Goal: Information Seeking & Learning: Check status

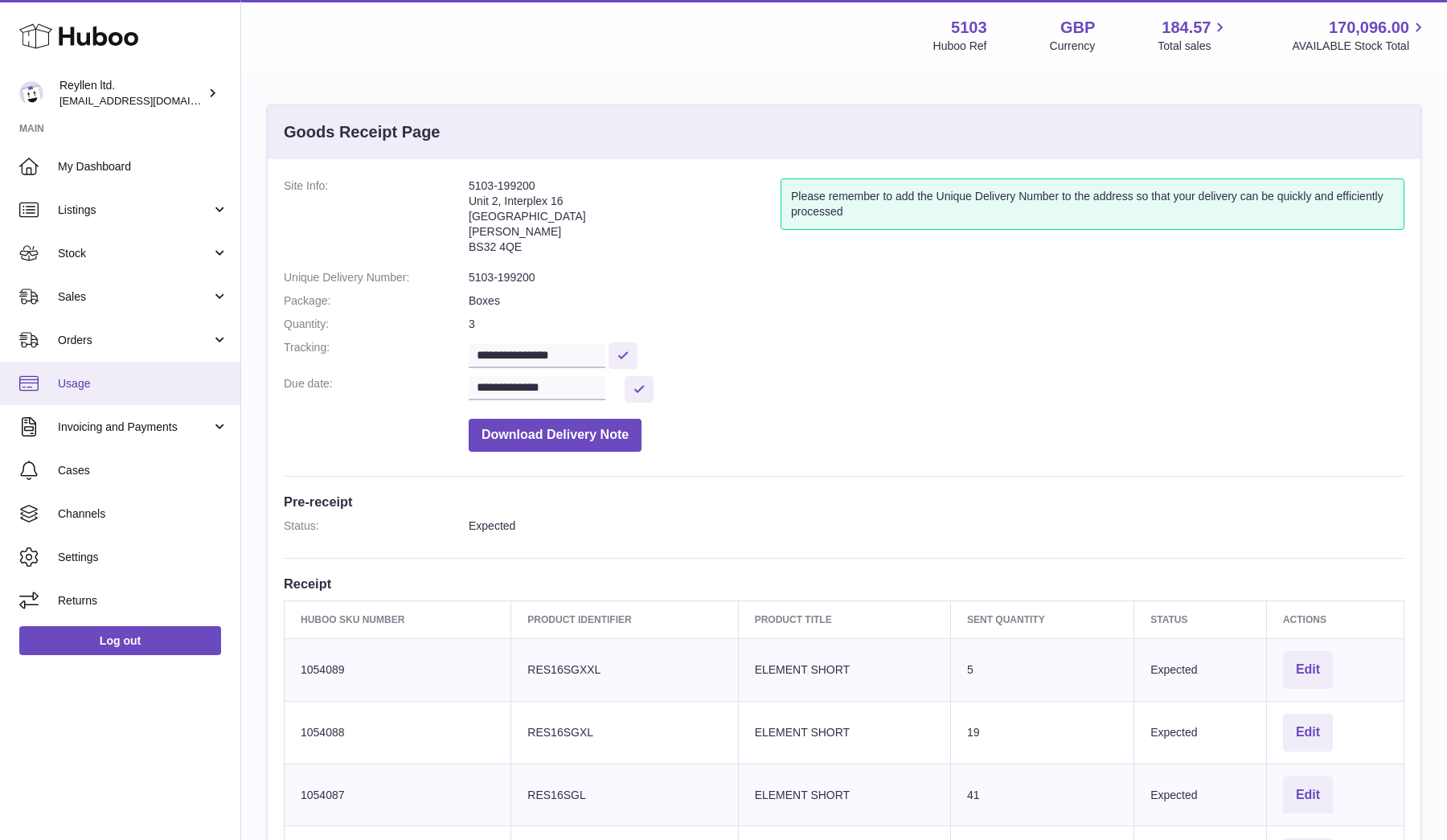
click at [128, 388] on span "Usage" at bounding box center [143, 384] width 171 height 15
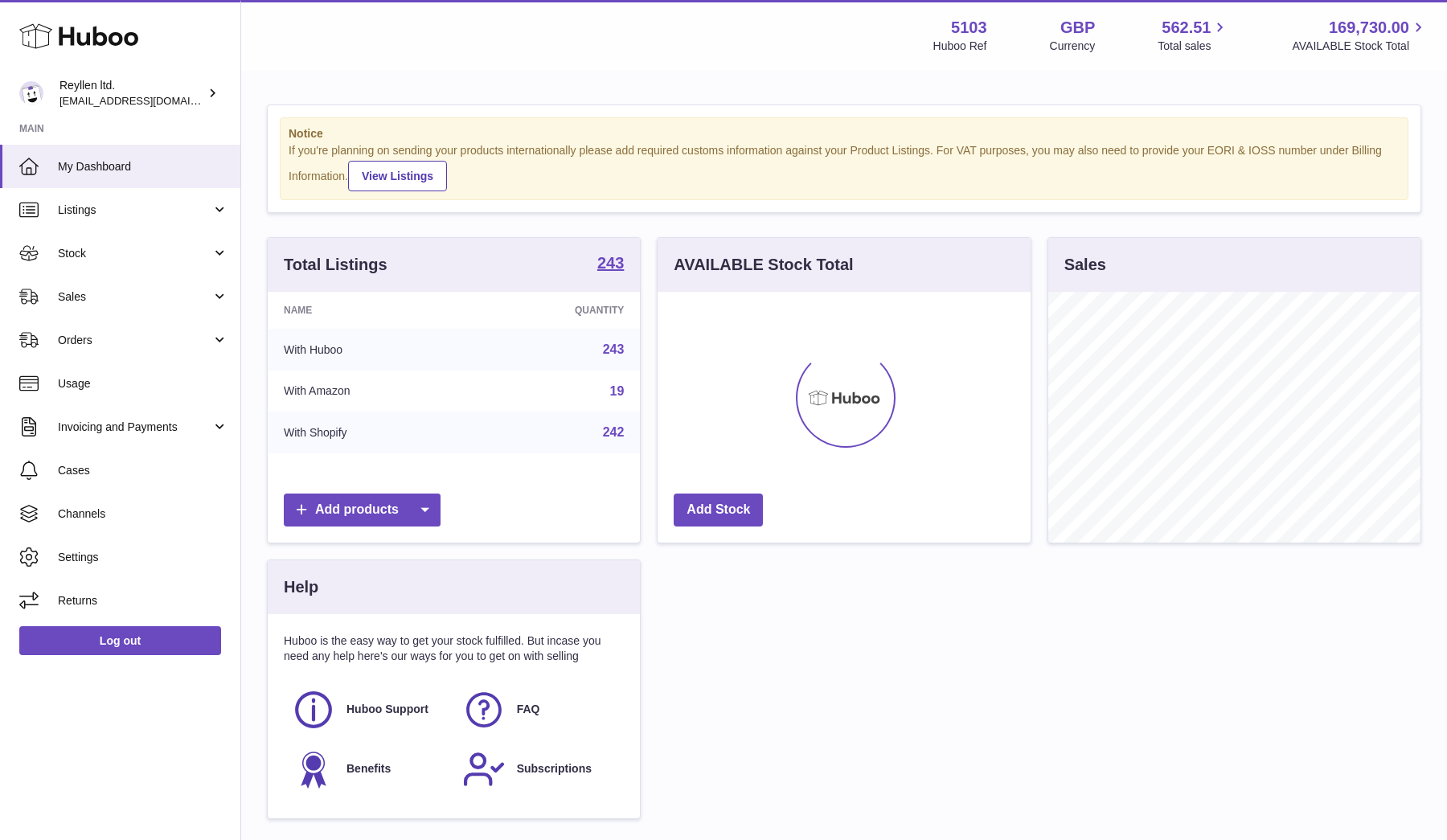
scroll to position [250, 373]
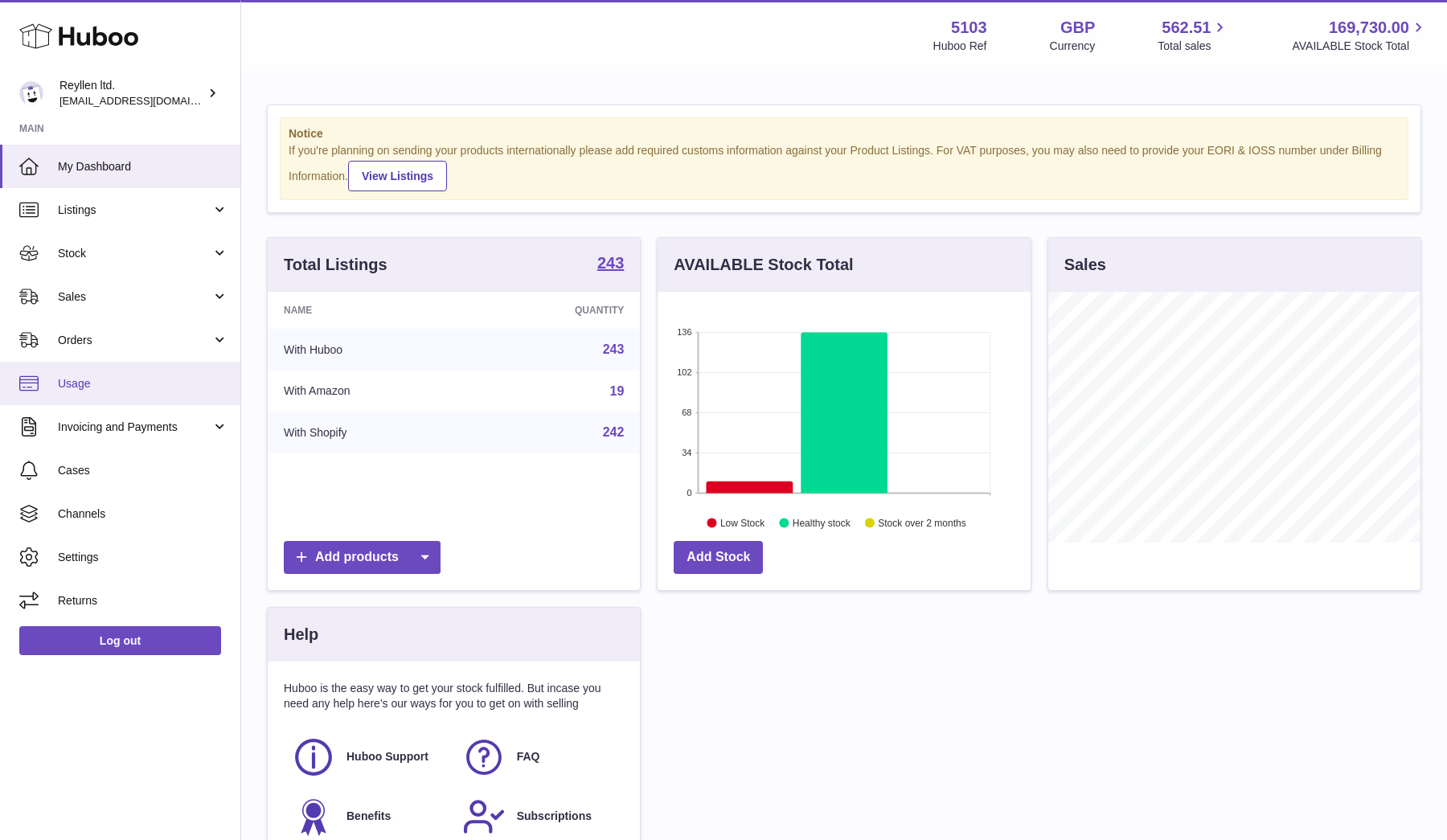
click at [112, 380] on span "Usage" at bounding box center [143, 384] width 171 height 15
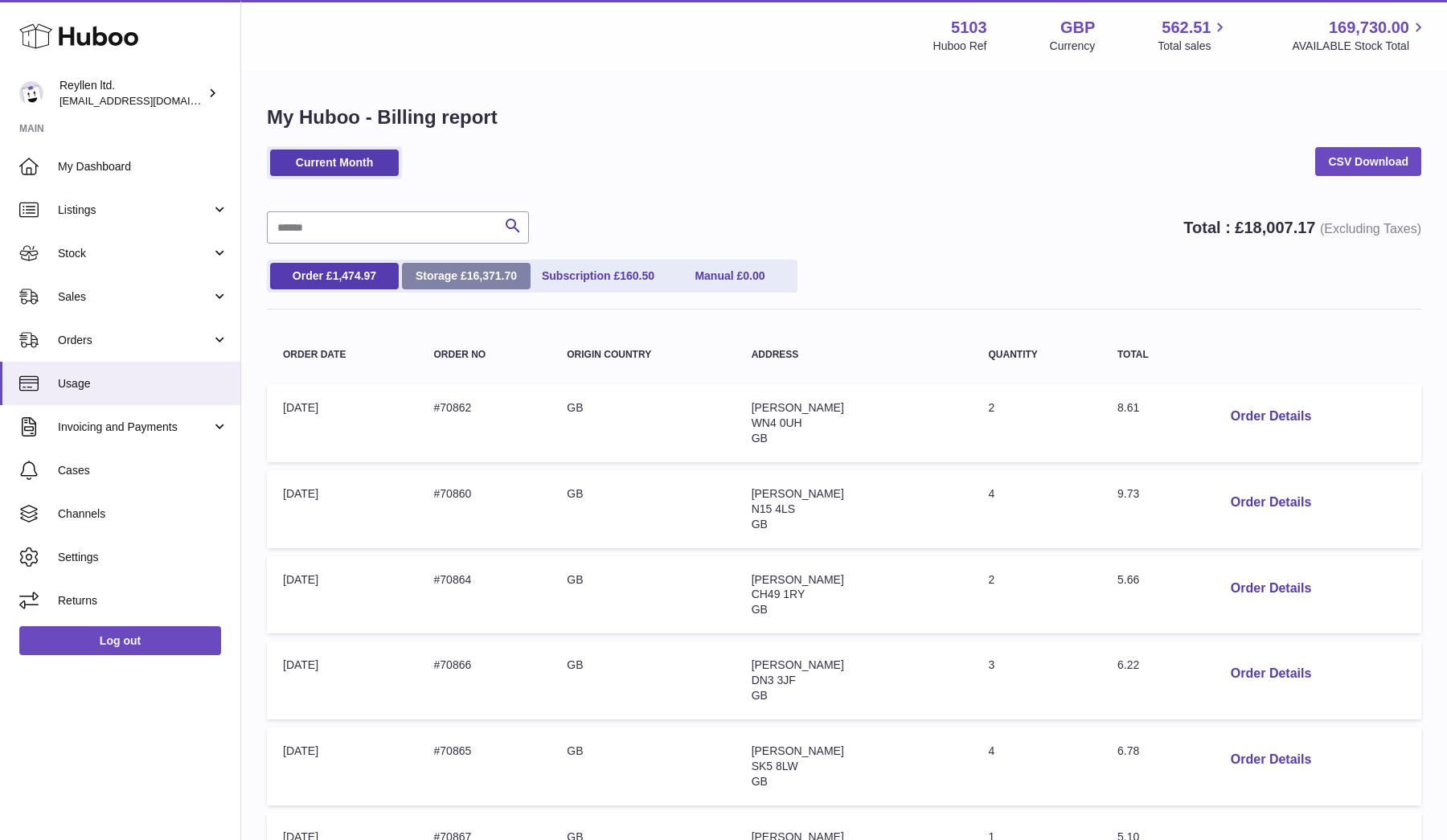
click at [478, 280] on span "16,371.70" at bounding box center [492, 276] width 50 height 13
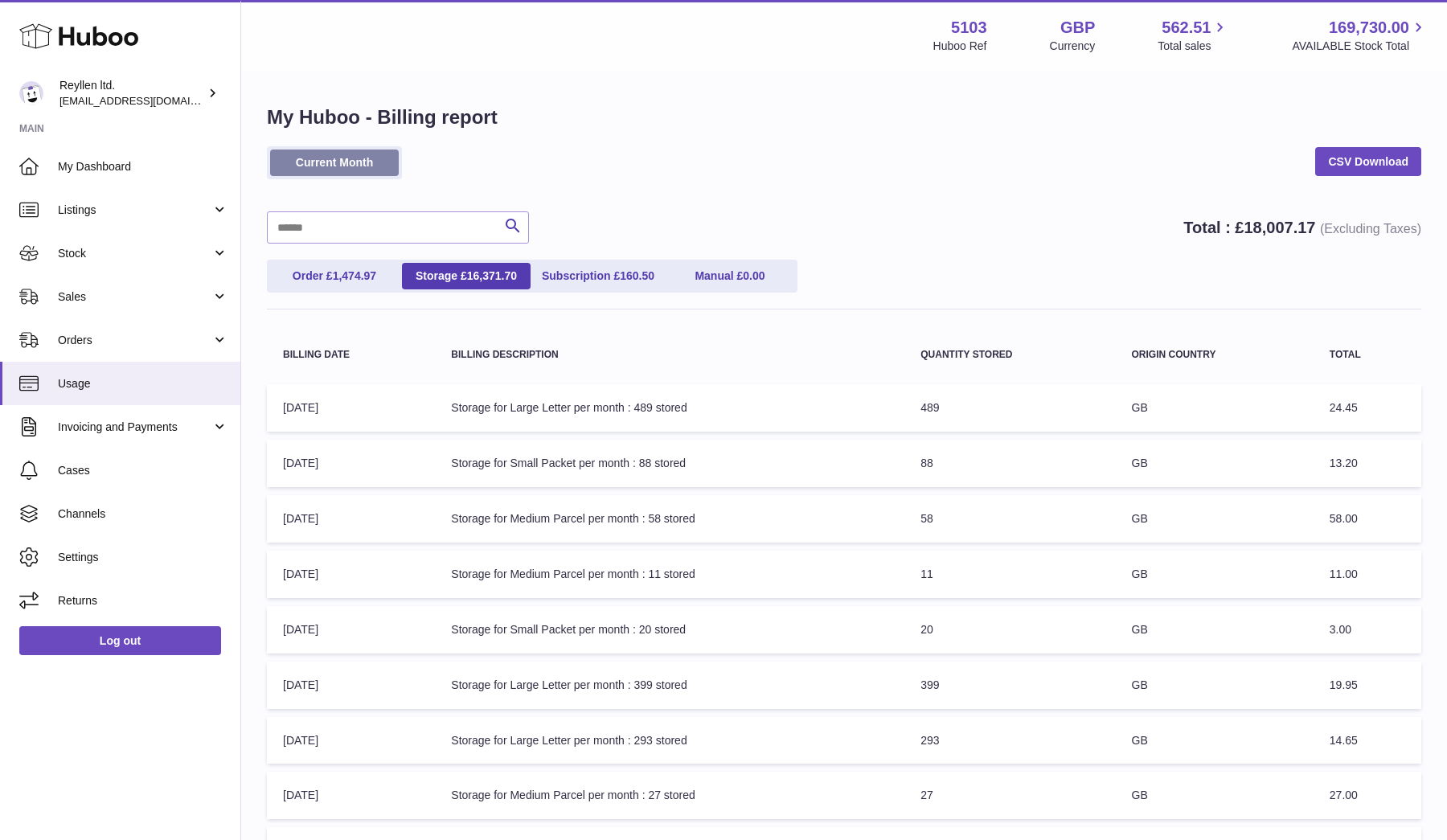
click at [353, 163] on link "Current Month" at bounding box center [334, 163] width 129 height 27
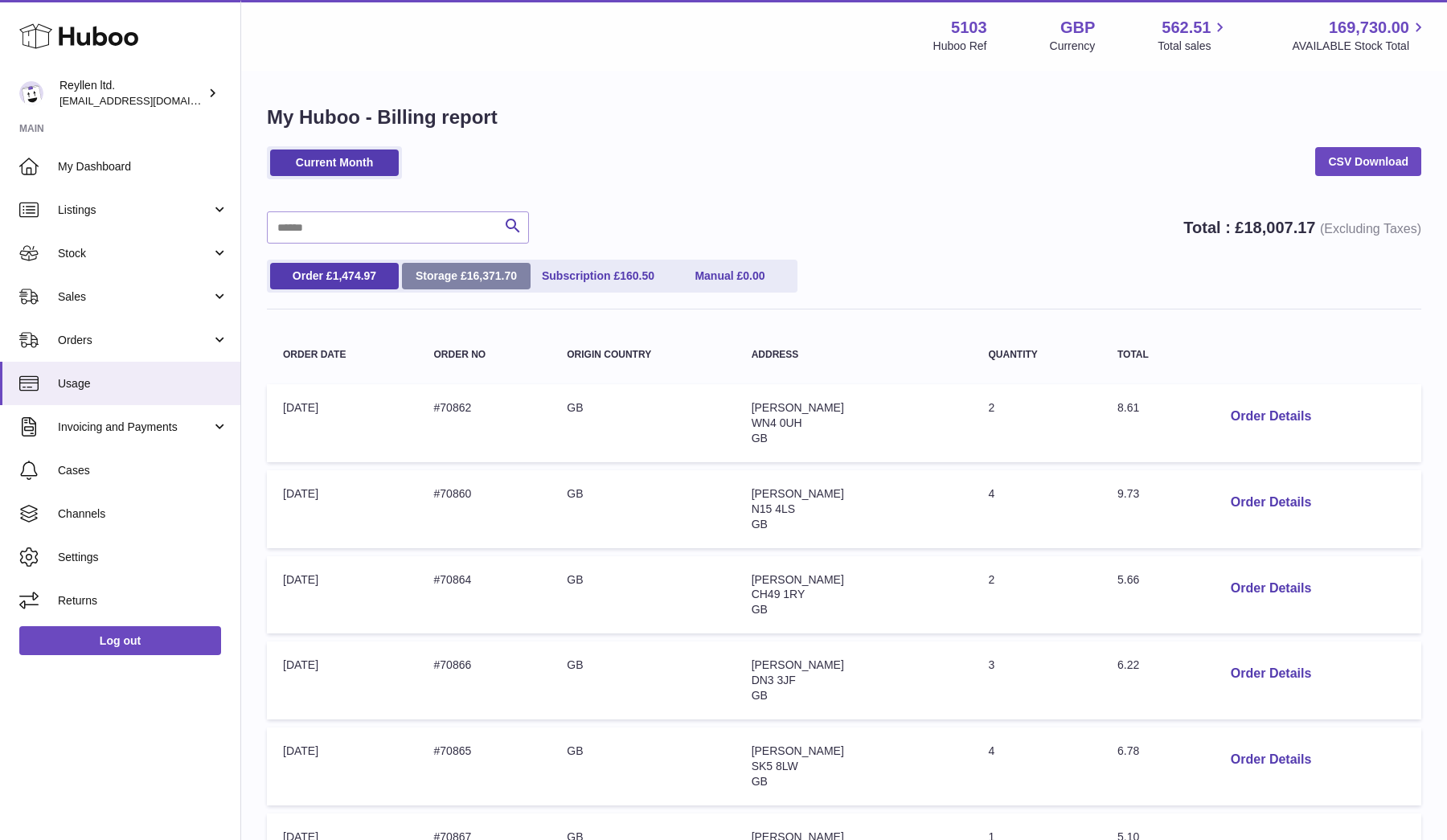
click at [463, 286] on link "Storage £ 16,371.70" at bounding box center [466, 276] width 129 height 27
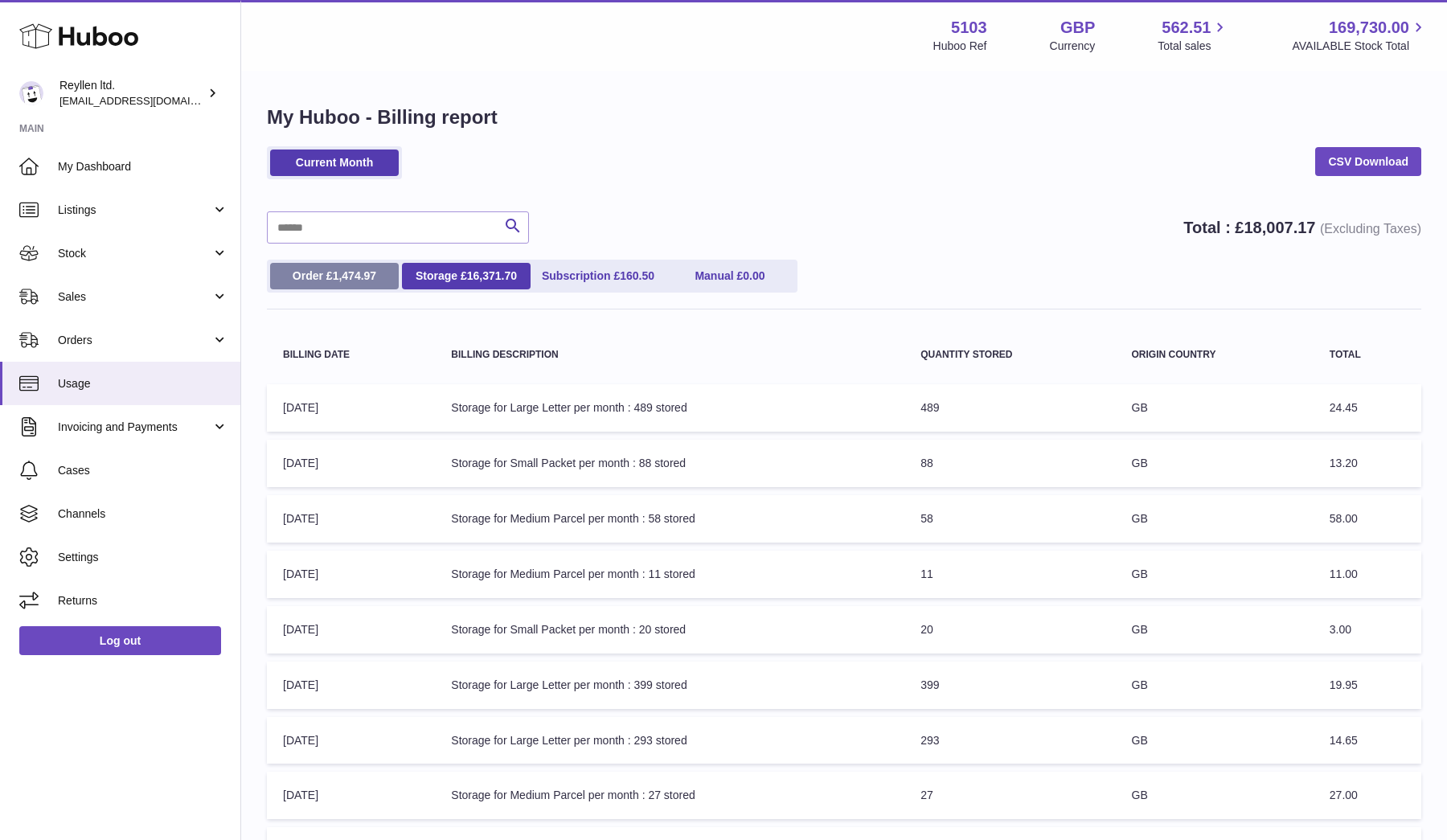
click at [372, 277] on span "1,474.97" at bounding box center [355, 276] width 44 height 13
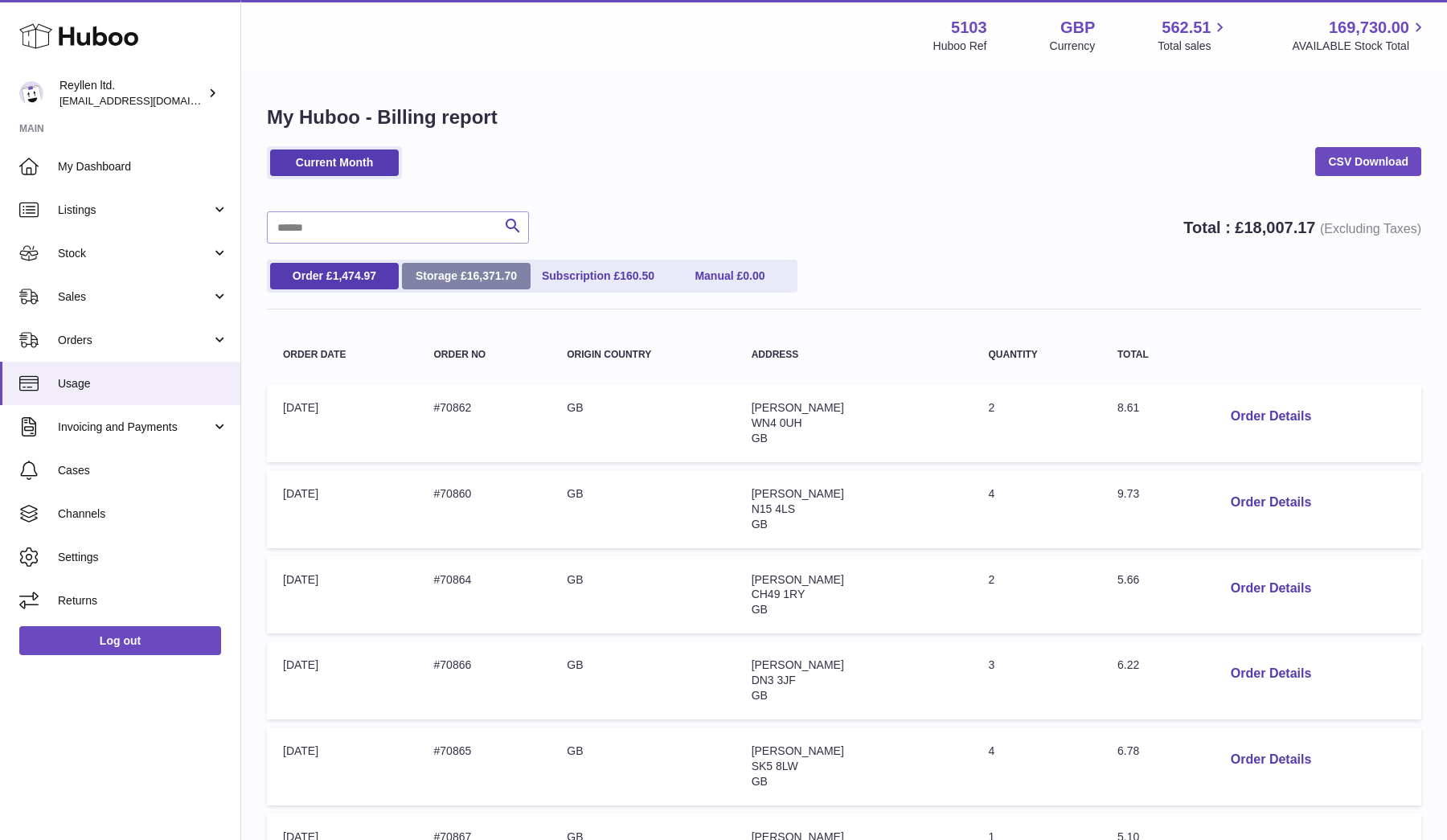
click at [463, 272] on link "Storage £ 16,371.70" at bounding box center [466, 276] width 129 height 27
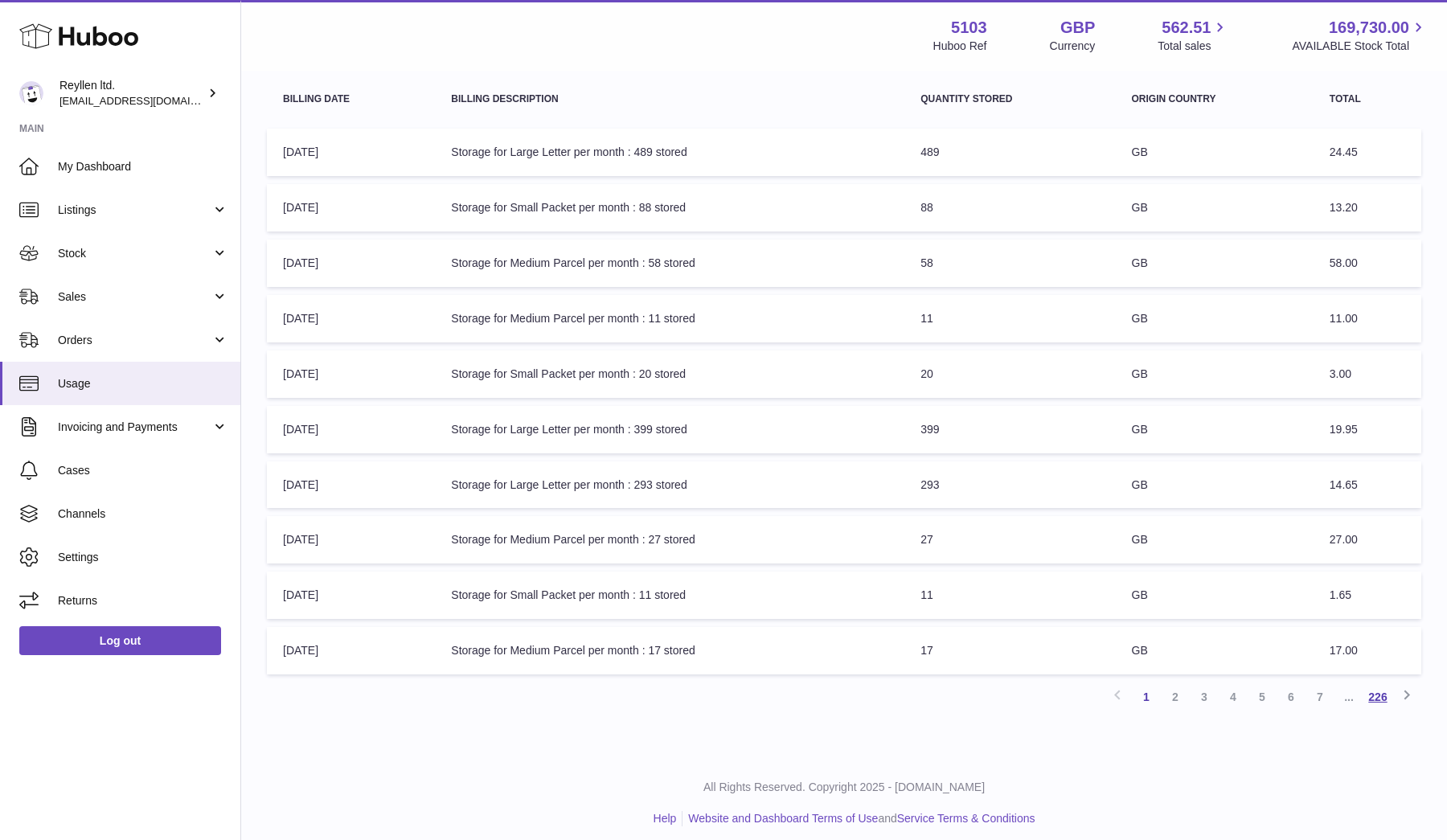
click at [1380, 689] on link "226" at bounding box center [1378, 696] width 29 height 29
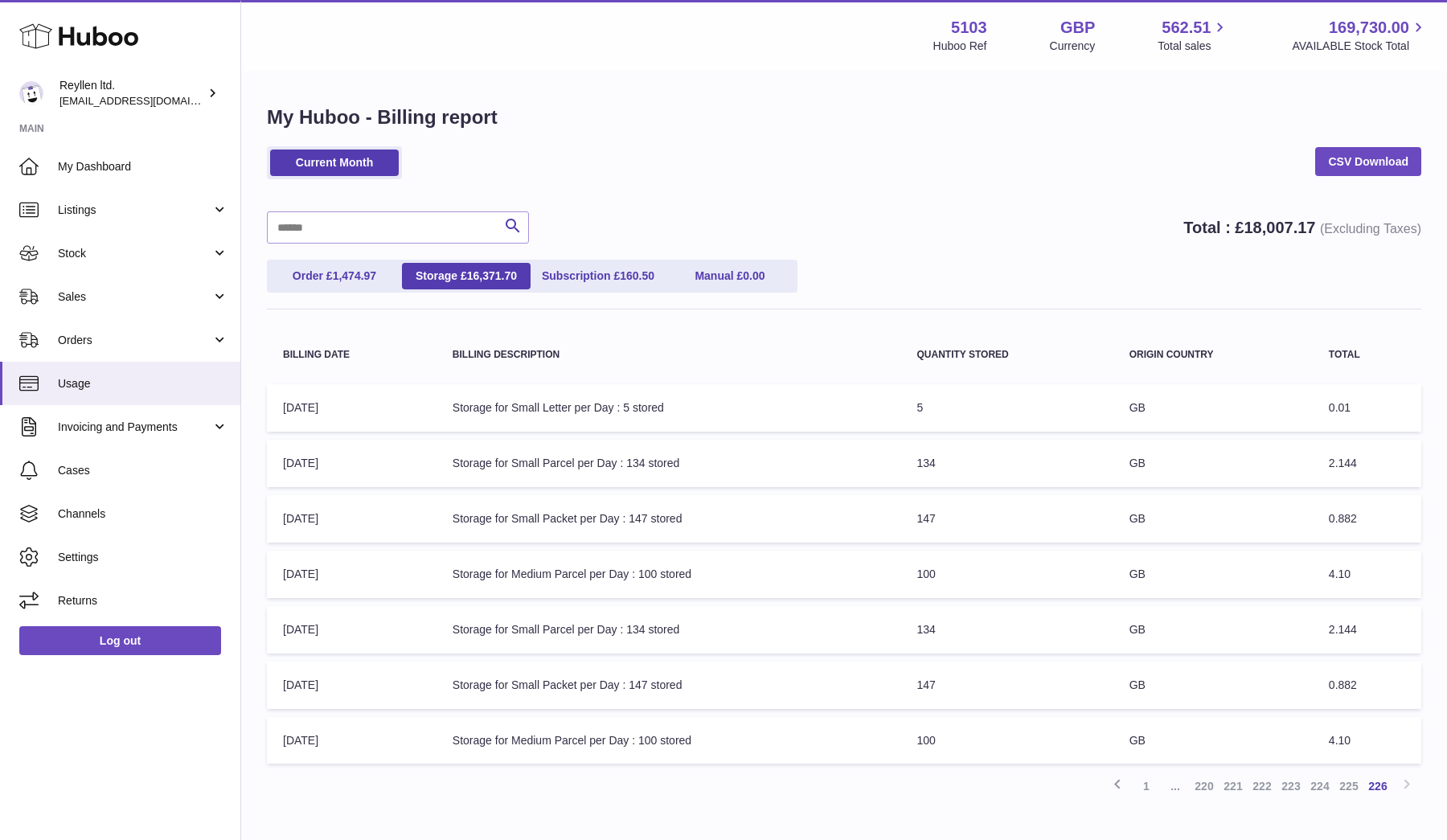
click at [1349, 356] on th "Total" at bounding box center [1367, 354] width 109 height 42
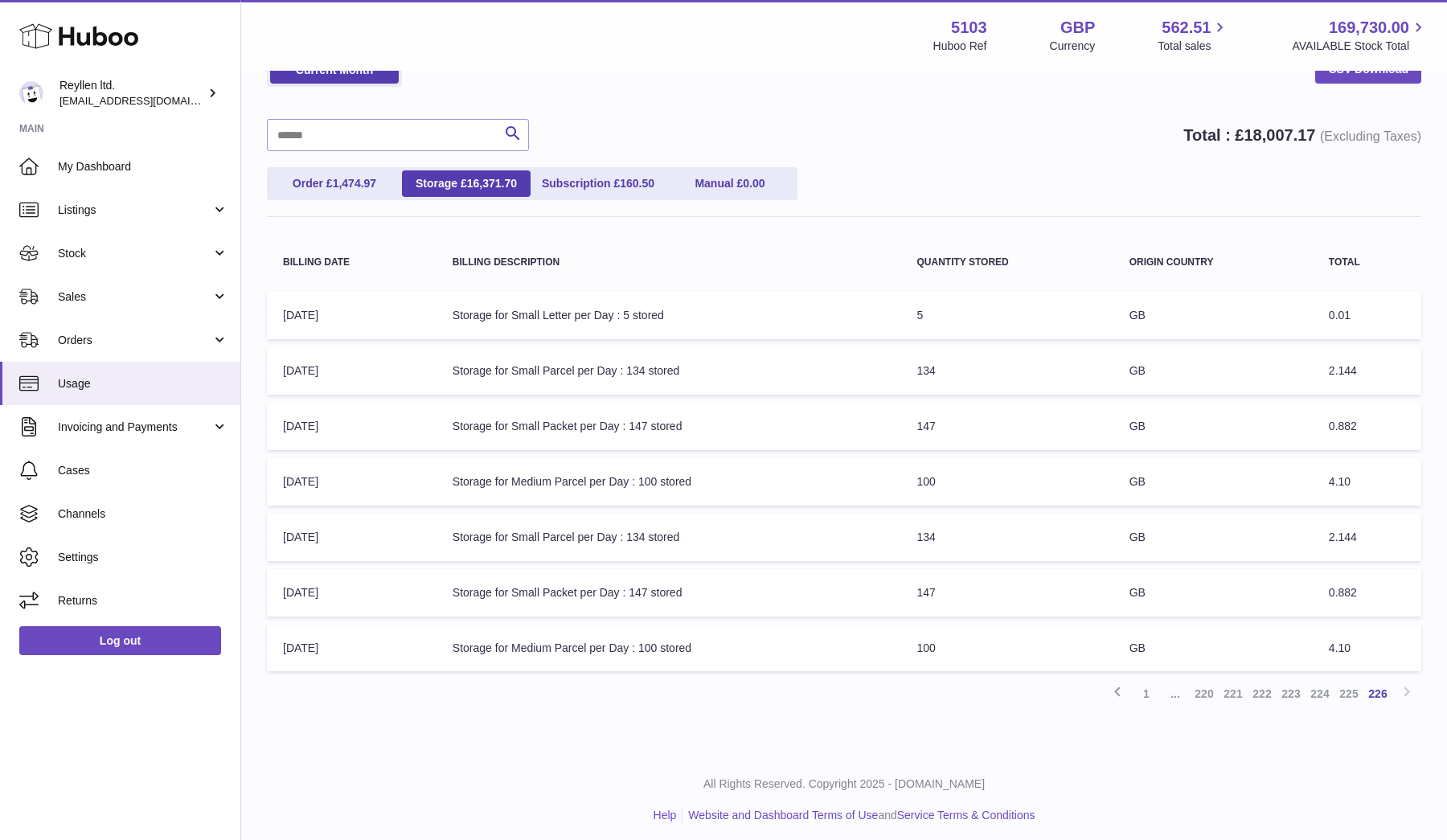
scroll to position [92, 0]
click at [1146, 690] on link "1" at bounding box center [1146, 695] width 29 height 29
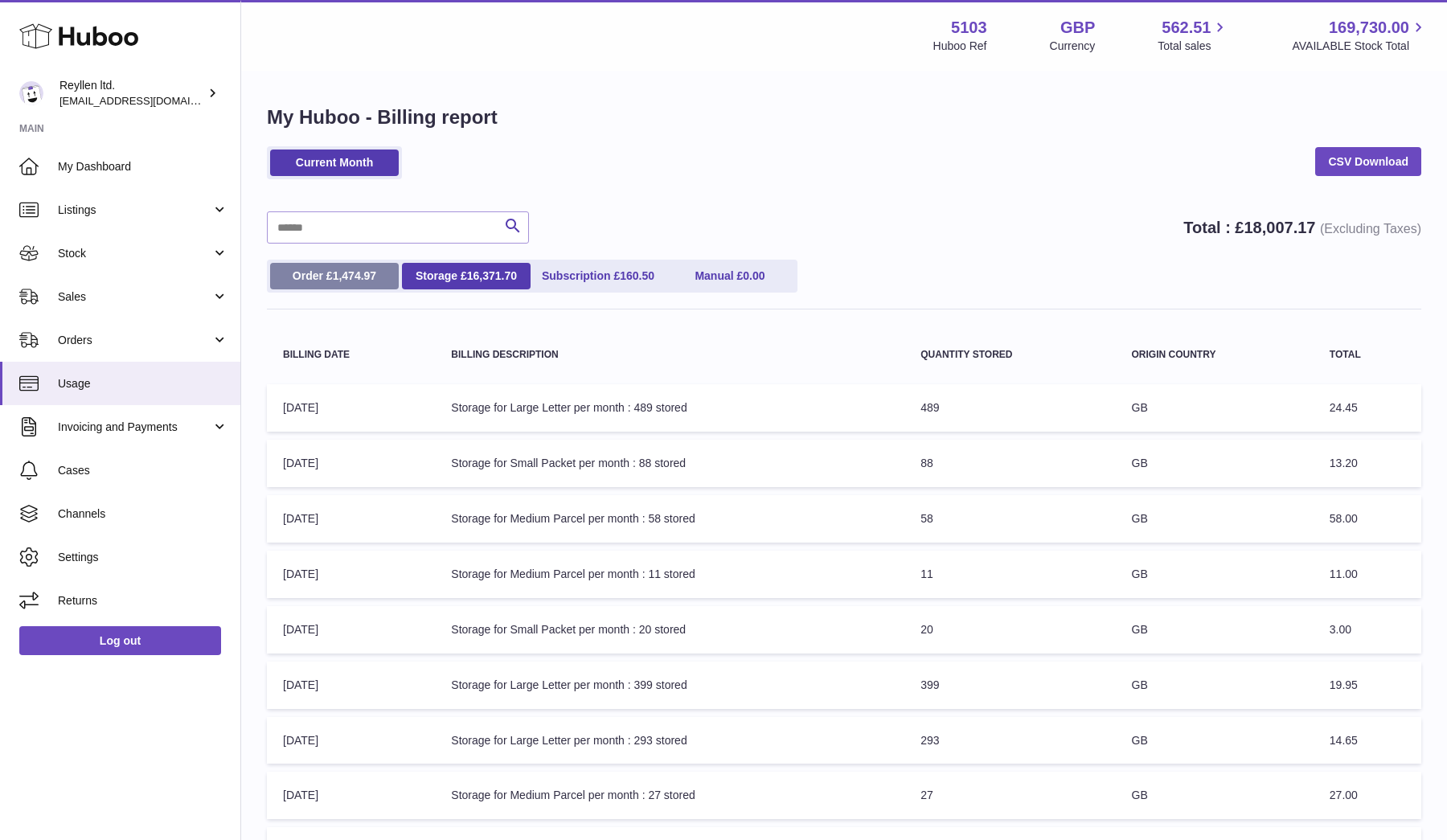
click at [365, 277] on span "1,474.97" at bounding box center [355, 276] width 44 height 13
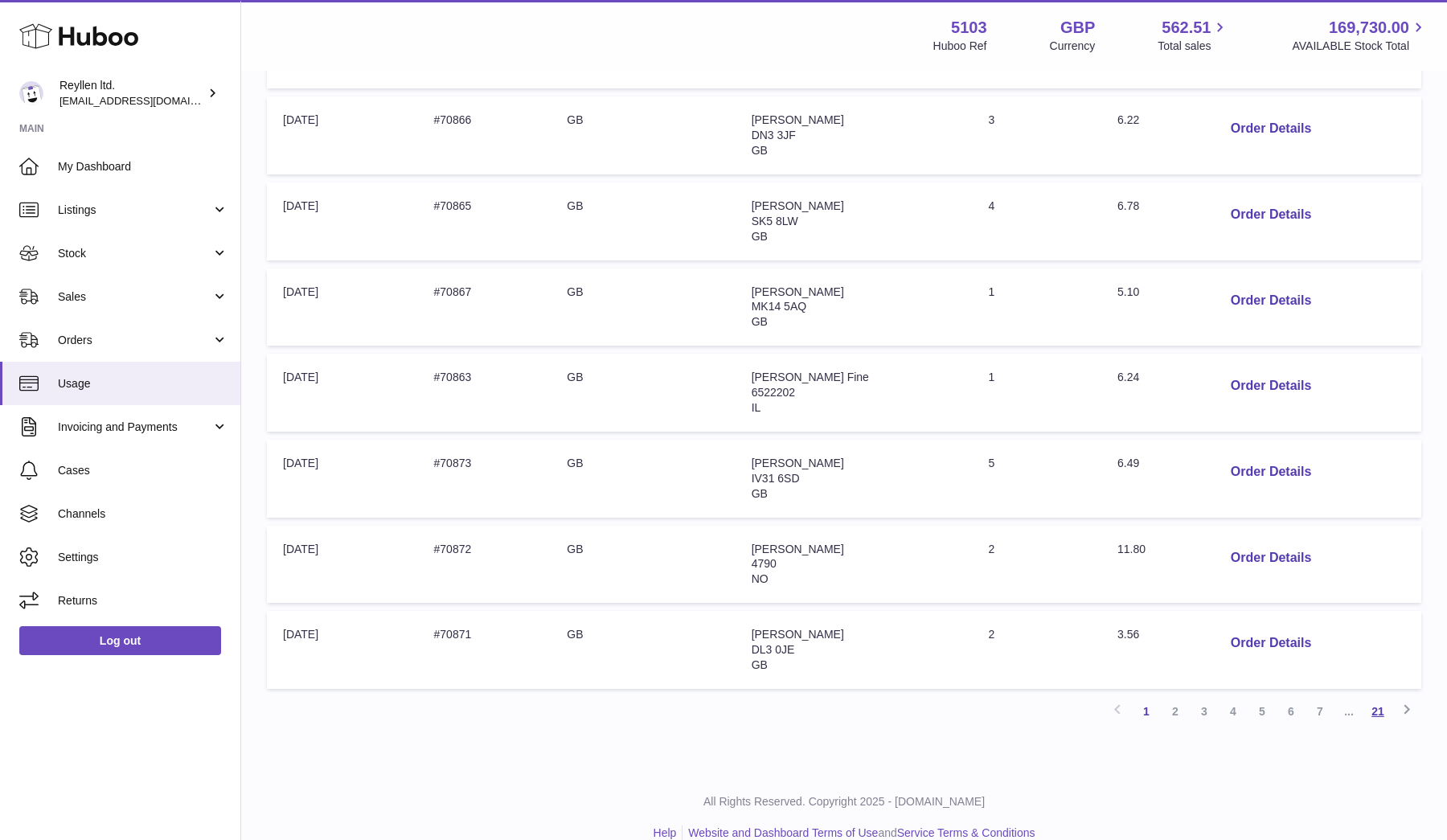
click at [1381, 696] on link "21" at bounding box center [1378, 711] width 29 height 29
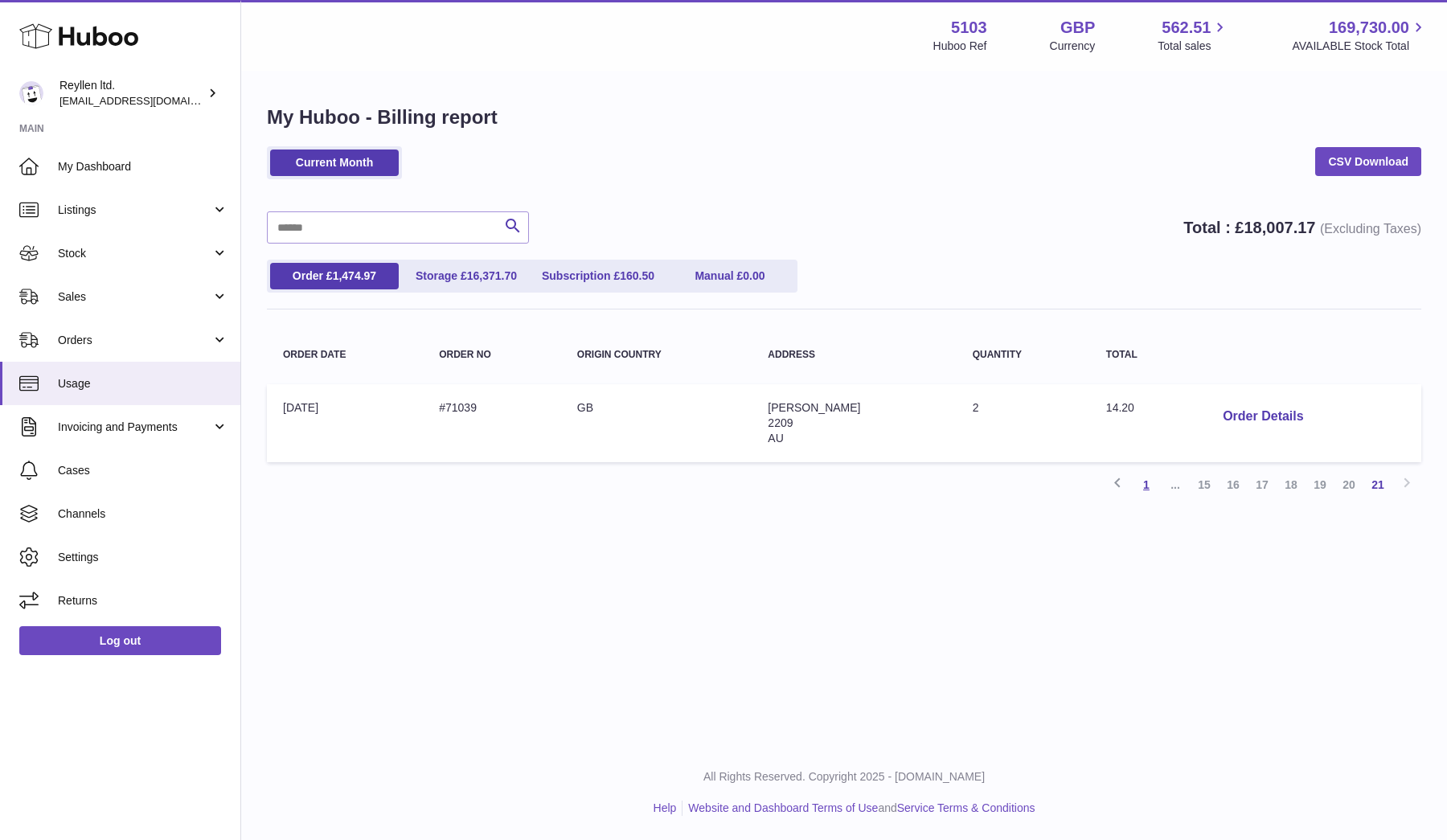
click at [1146, 485] on link "1" at bounding box center [1146, 485] width 29 height 29
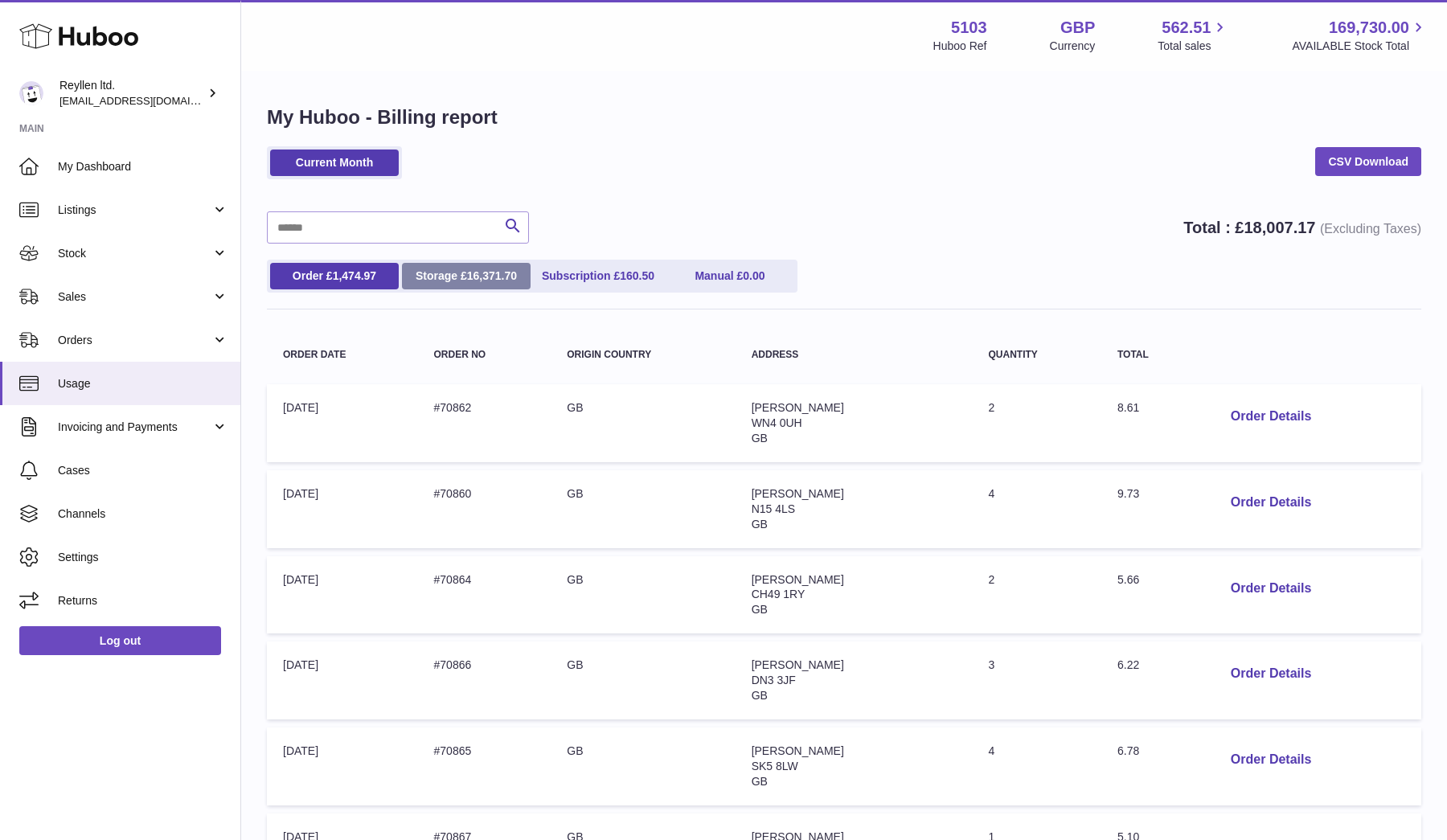
click at [494, 279] on span "16,371.70" at bounding box center [492, 276] width 50 height 13
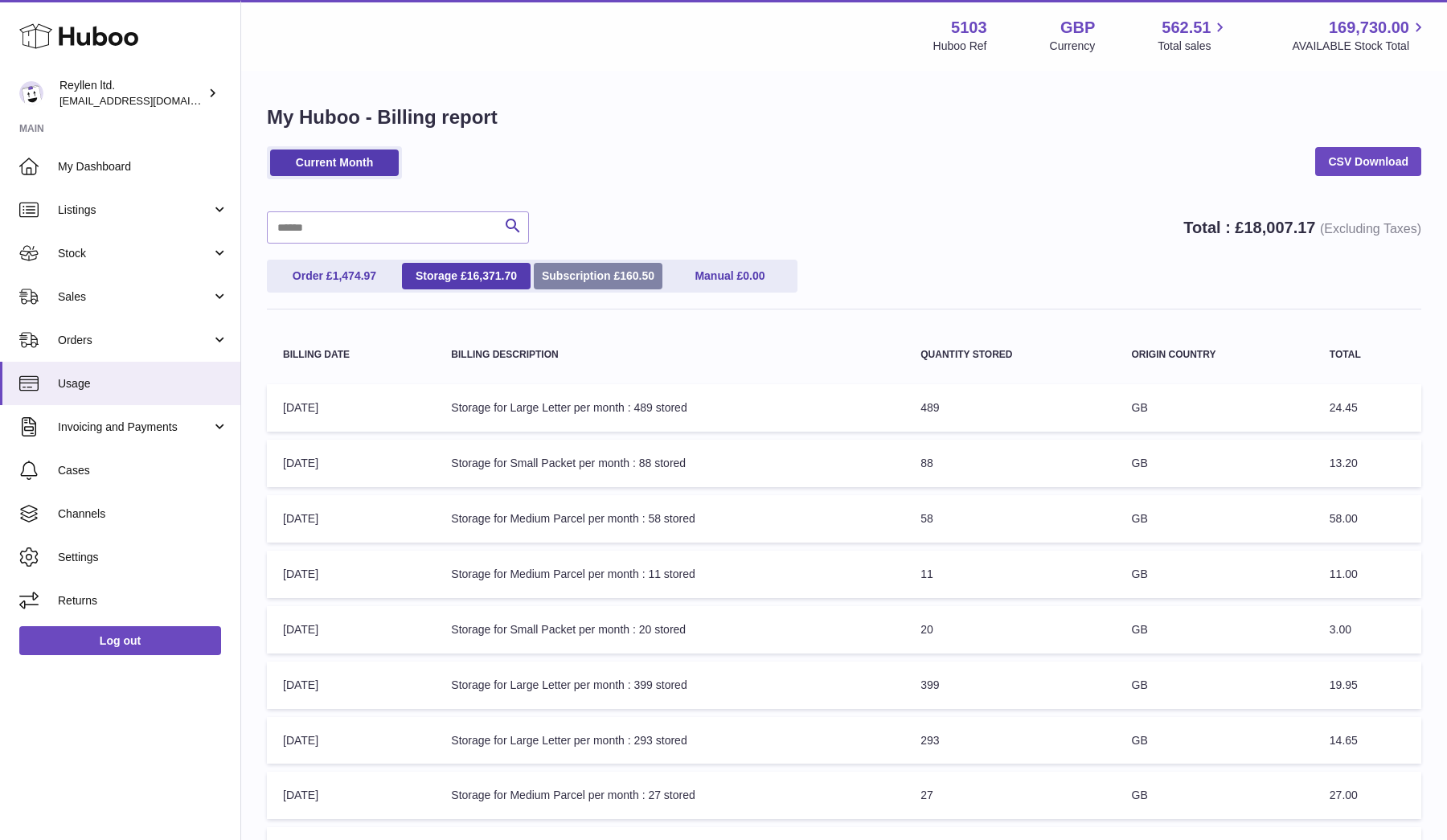
click at [606, 277] on link "Subscription £ 160.50" at bounding box center [598, 276] width 129 height 27
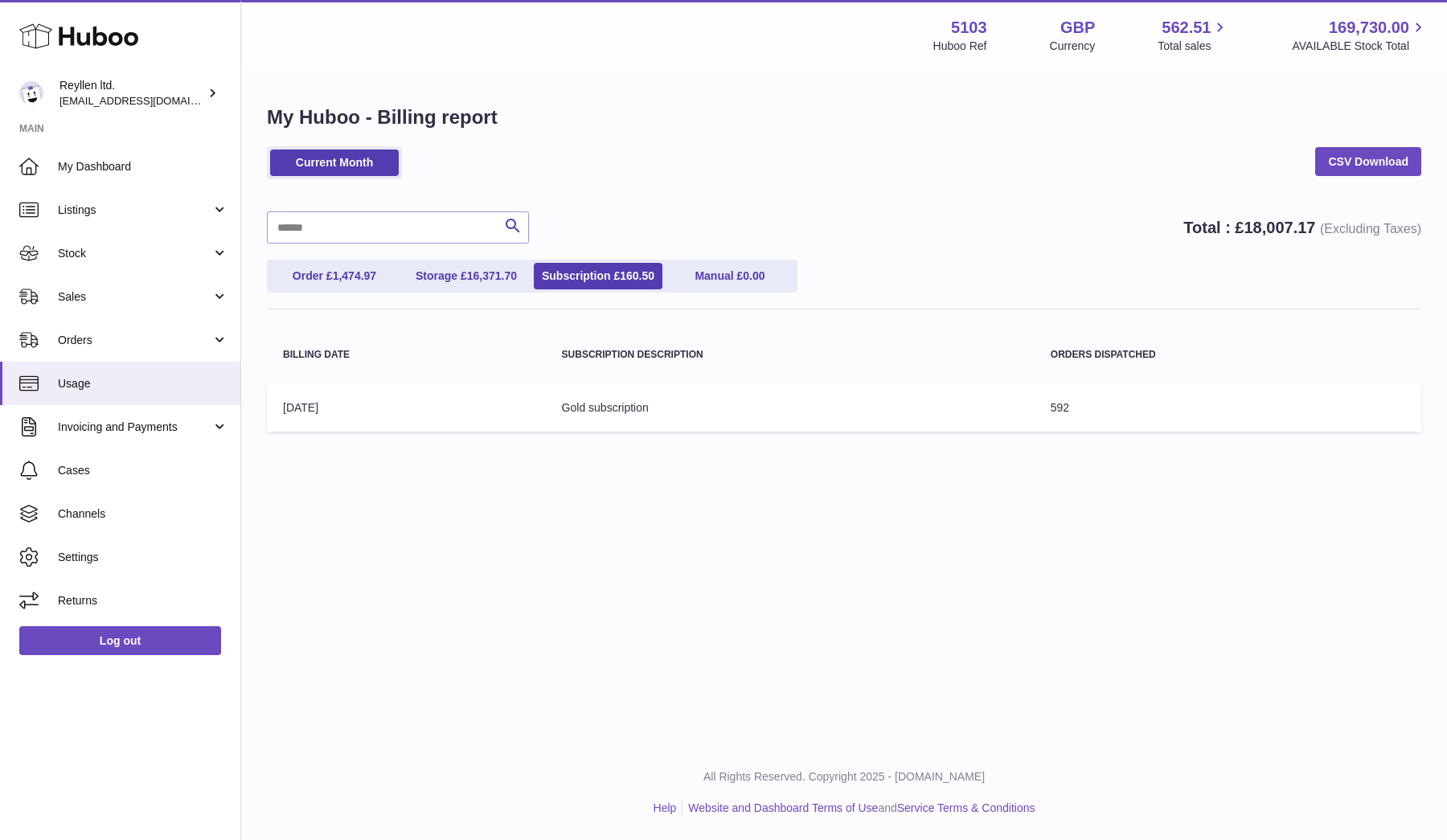
click at [453, 260] on ul "Order £ 1,474.97 Storage £ 16,371.70 Subscription £ 160.50 Manual £ 0.00" at bounding box center [532, 276] width 531 height 33
click at [453, 269] on link "Storage £ 16,371.70" at bounding box center [466, 276] width 129 height 27
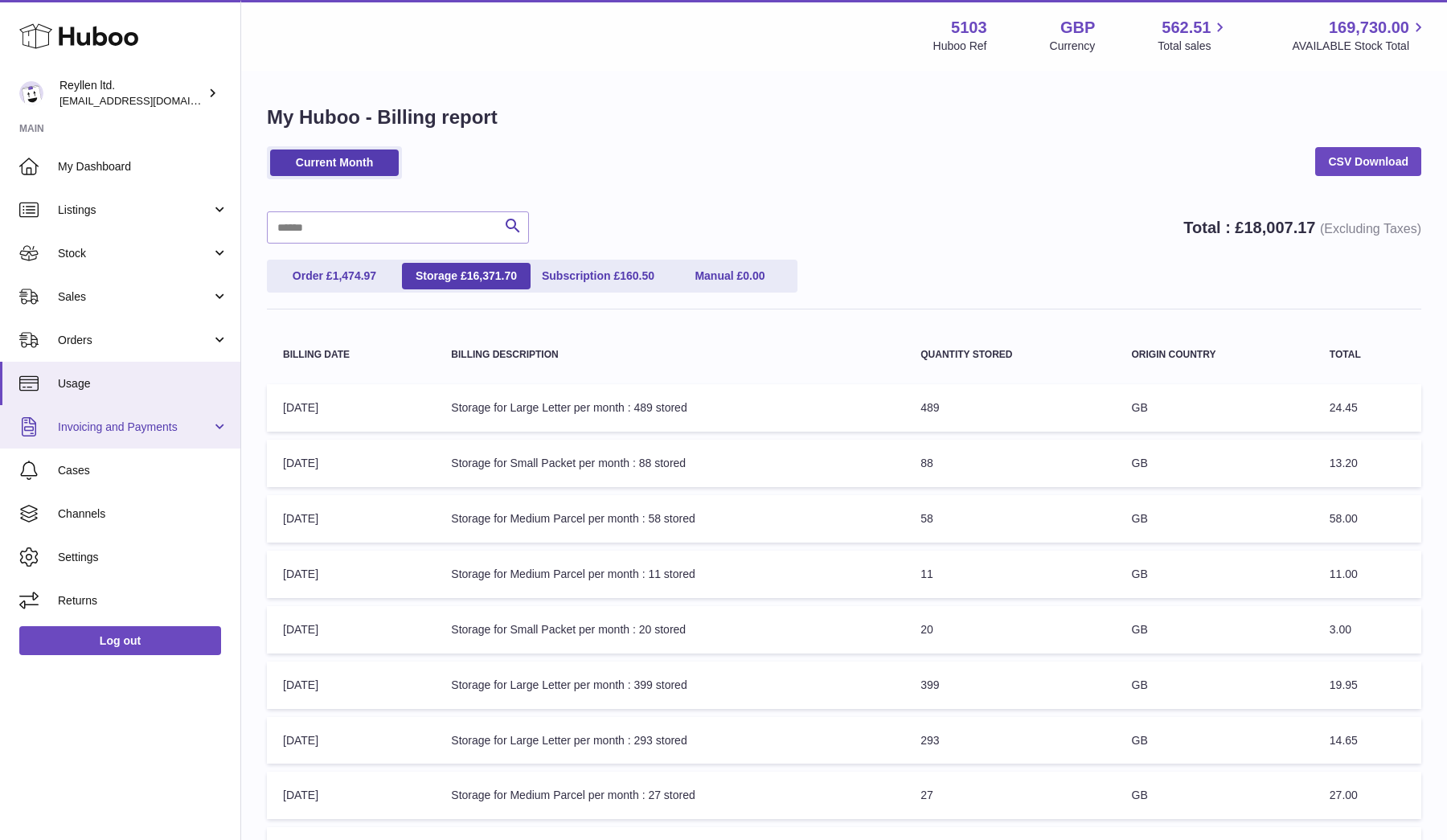
click at [198, 428] on span "Invoicing and Payments" at bounding box center [134, 428] width 153 height 15
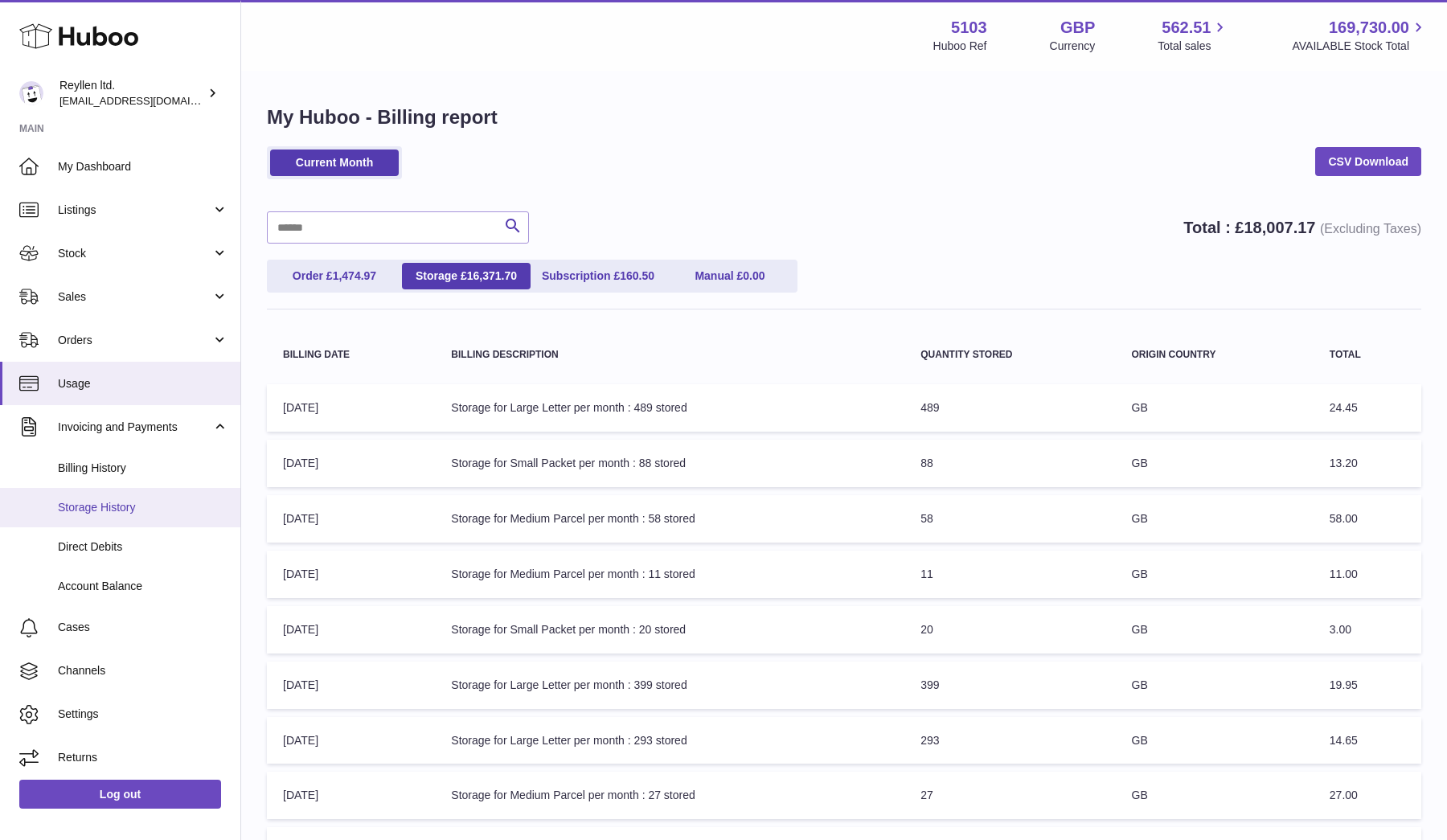
click at [98, 510] on span "Storage History" at bounding box center [143, 508] width 171 height 15
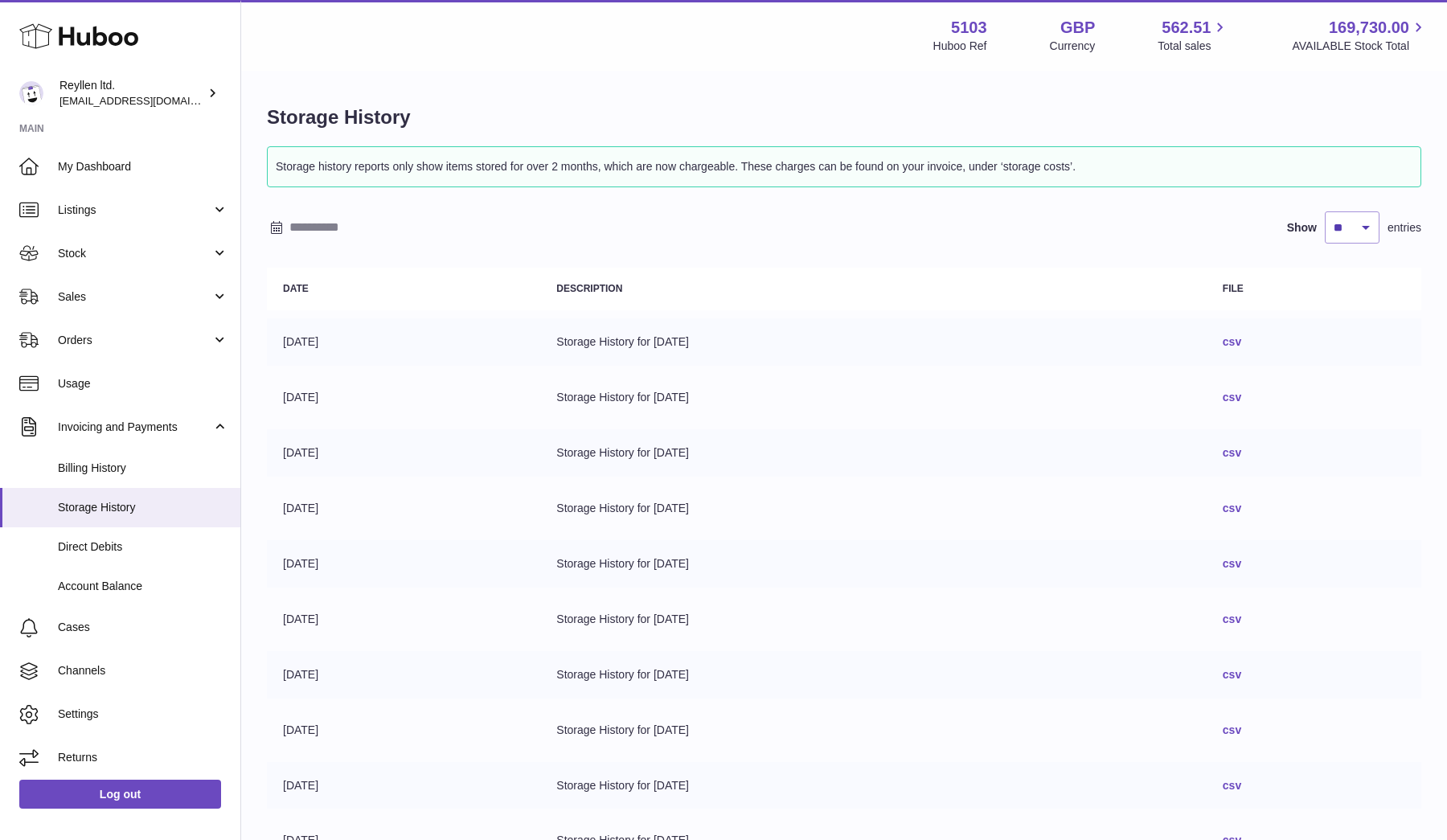
click at [324, 229] on input "text" at bounding box center [414, 227] width 250 height 26
click at [508, 231] on input "text" at bounding box center [414, 227] width 250 height 26
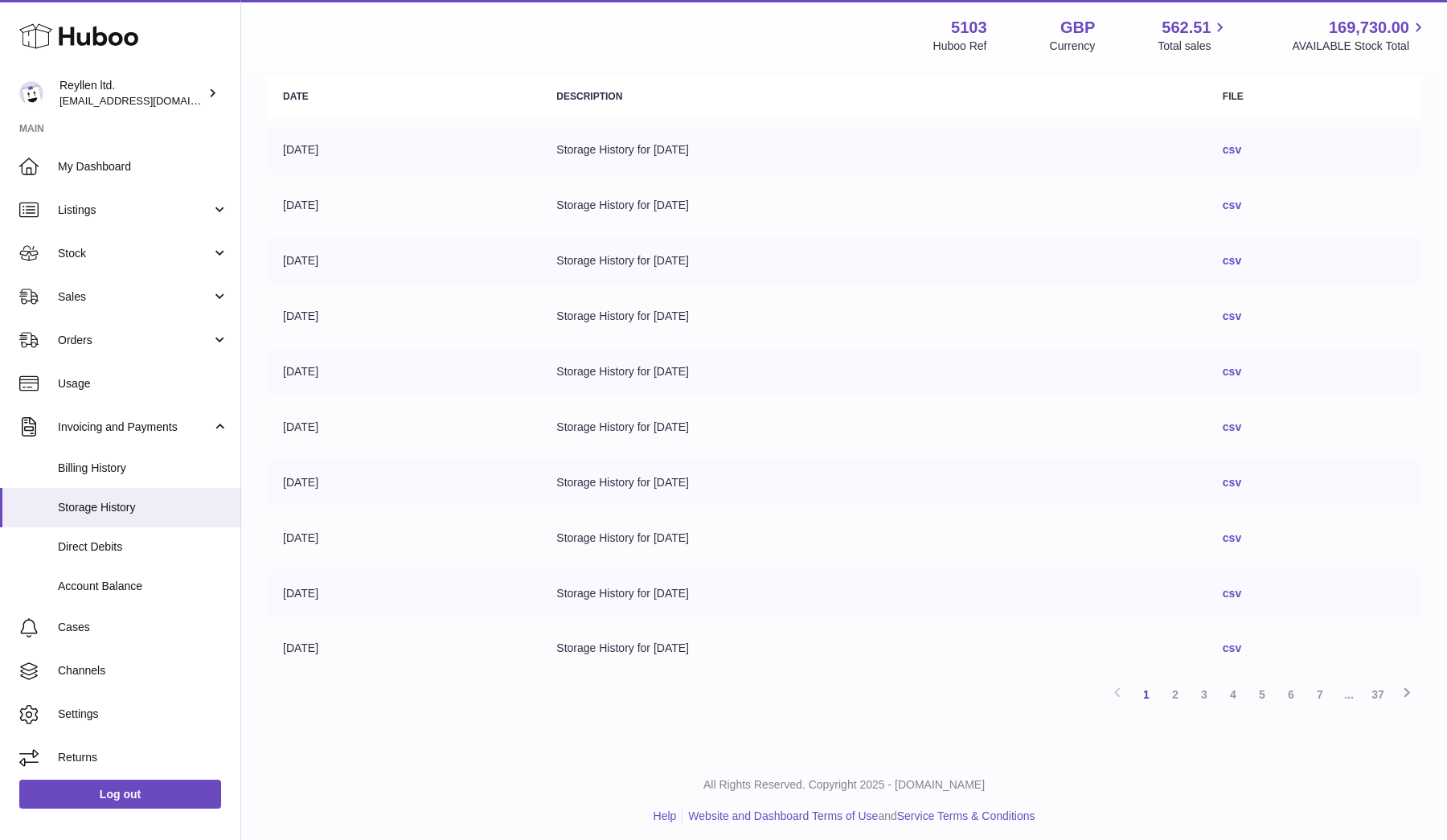
scroll to position [191, 0]
click at [1241, 643] on link "csv" at bounding box center [1231, 649] width 18 height 13
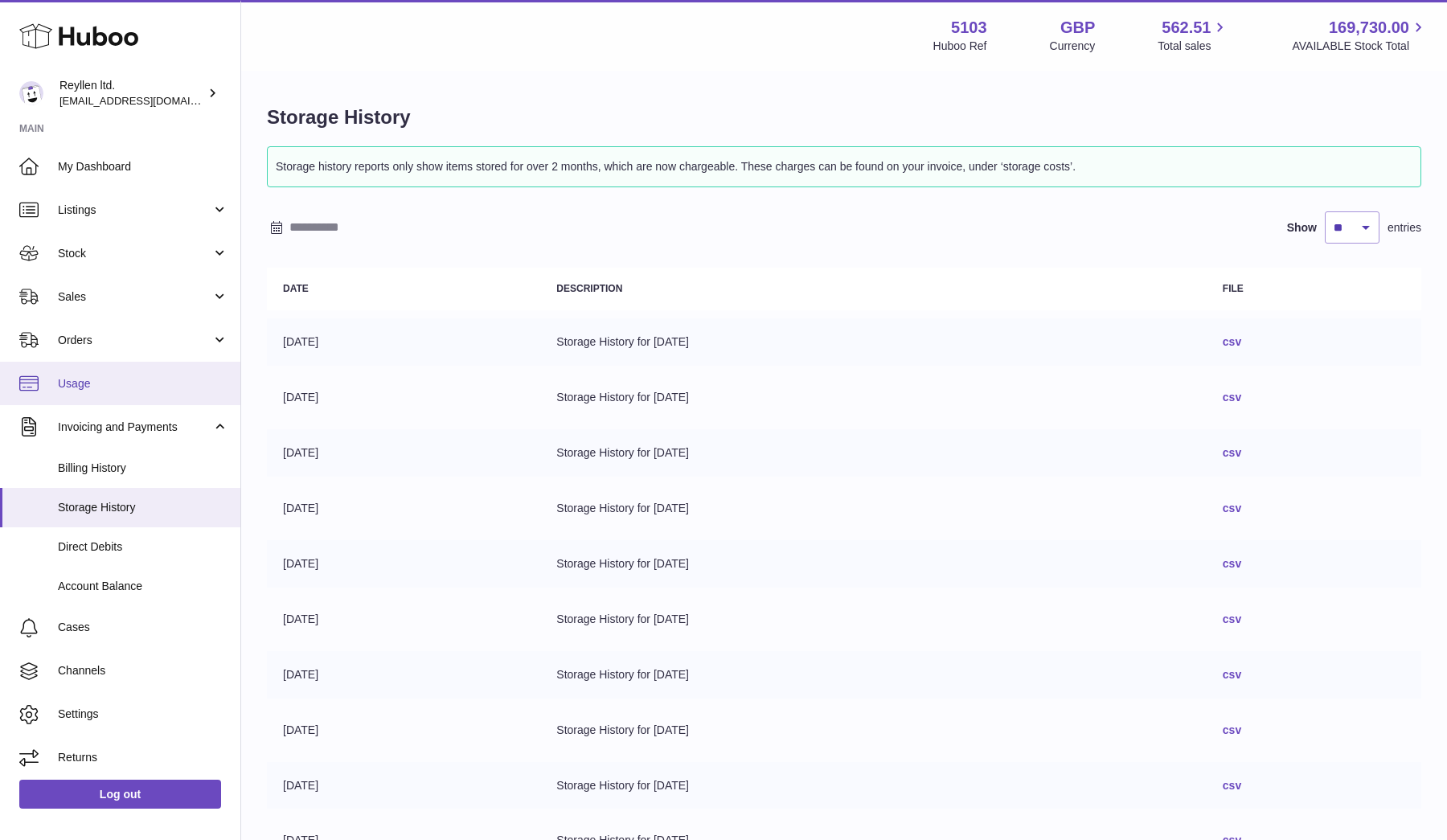
scroll to position [0, 0]
click at [102, 587] on span "Account Balance" at bounding box center [143, 587] width 171 height 15
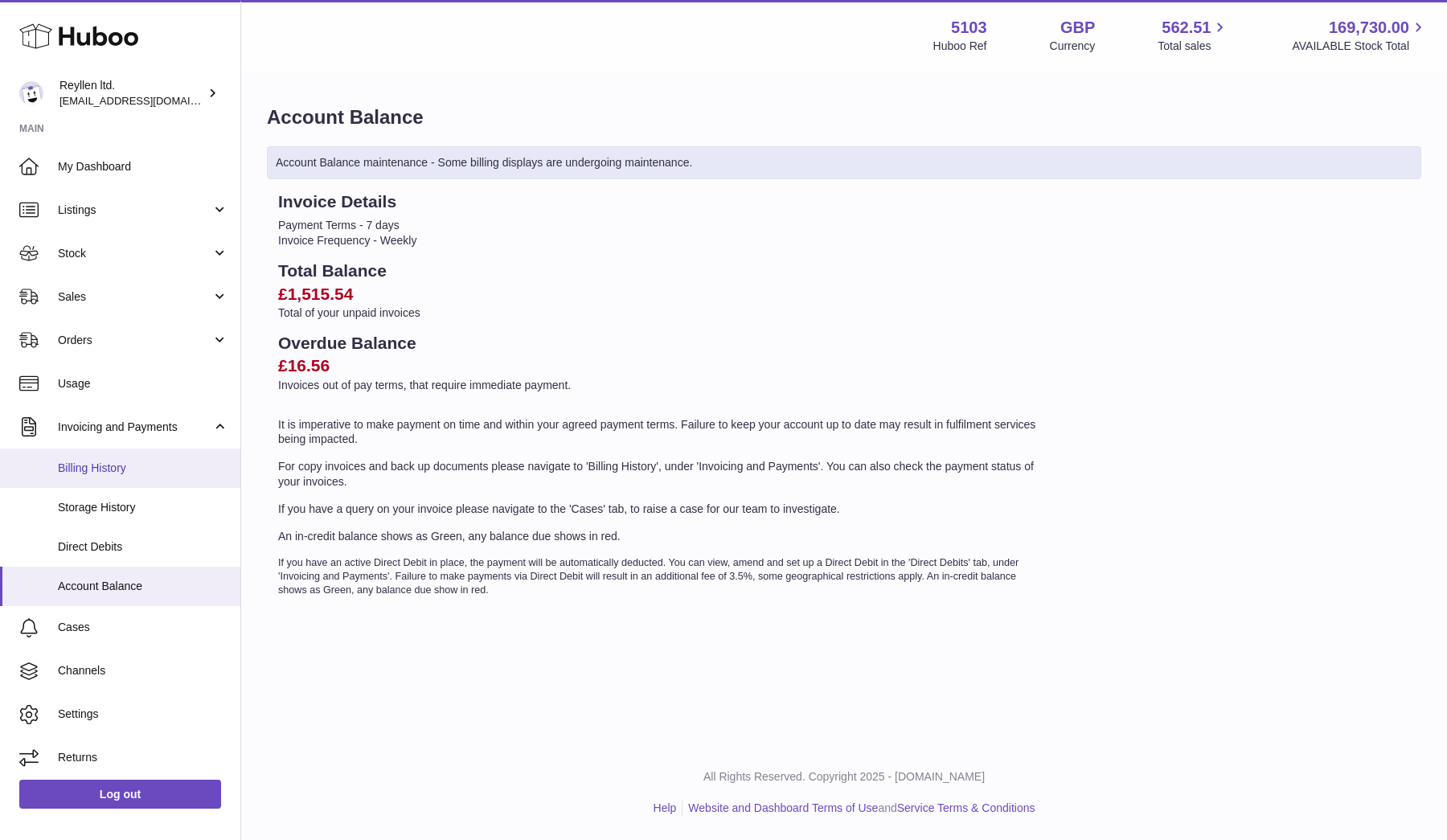
click at [108, 466] on span "Billing History" at bounding box center [143, 468] width 171 height 15
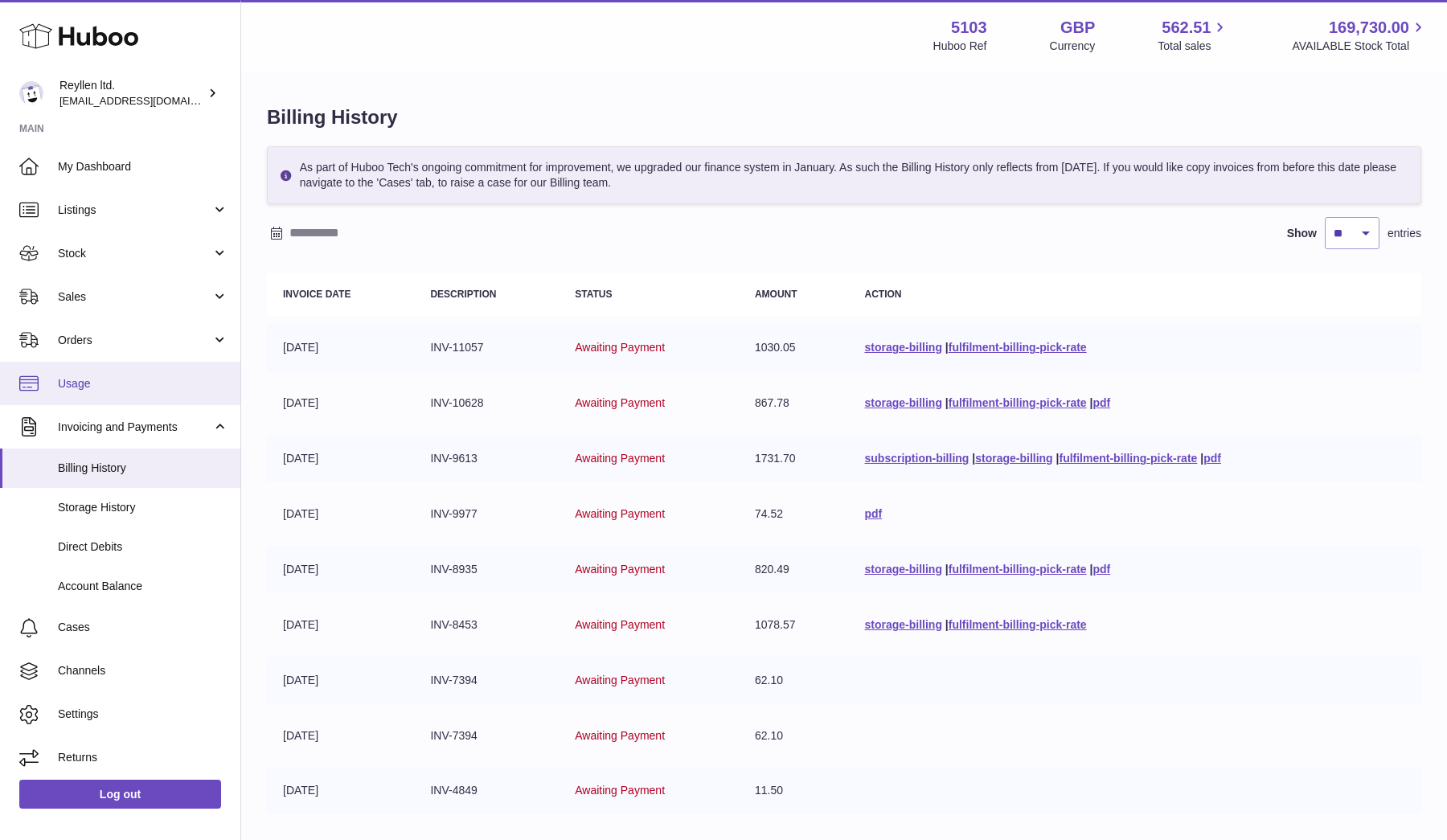
click at [77, 390] on link "Usage" at bounding box center [119, 382] width 240 height 43
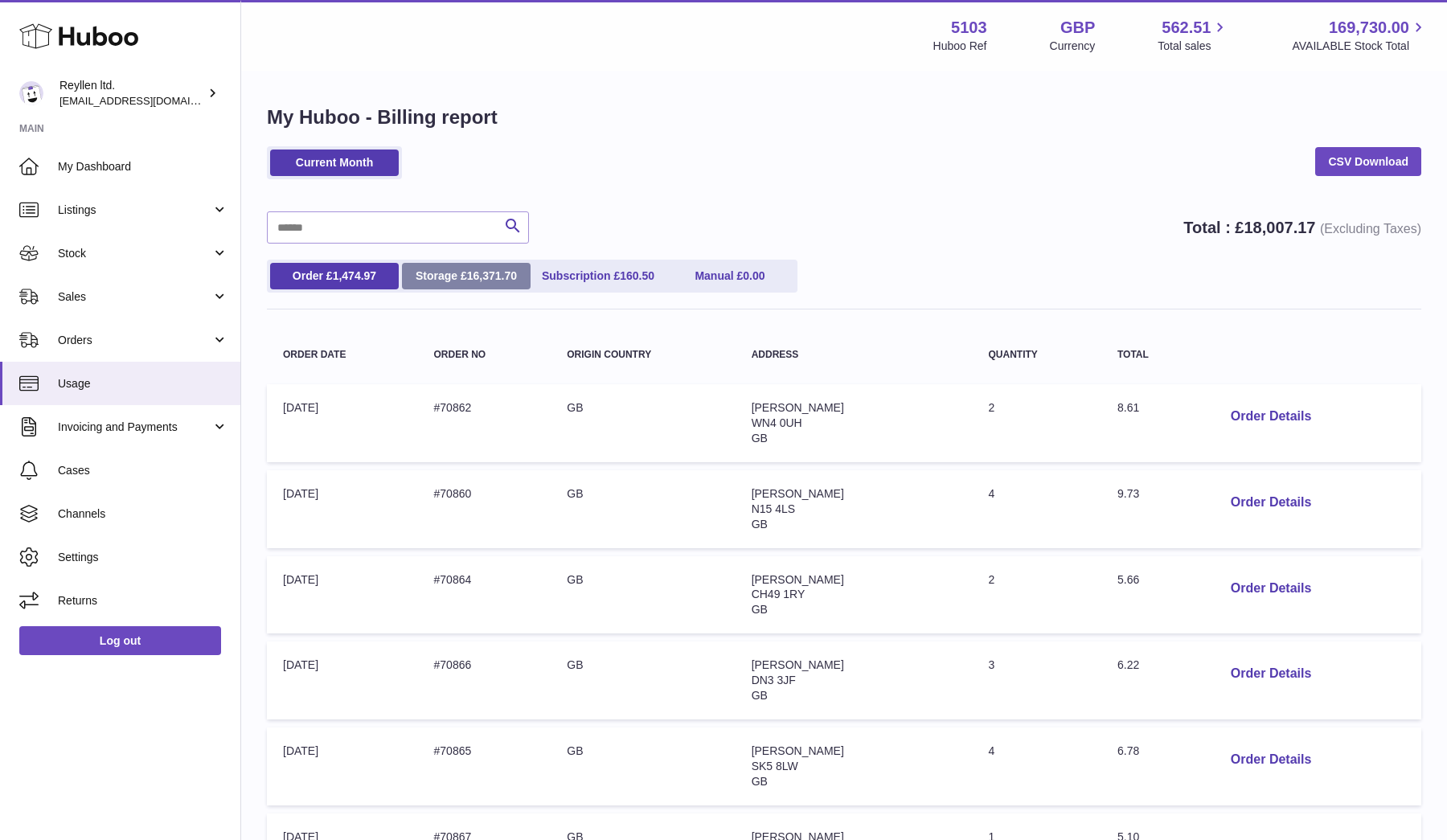
click at [484, 284] on link "Storage £ 16,371.70" at bounding box center [466, 276] width 129 height 27
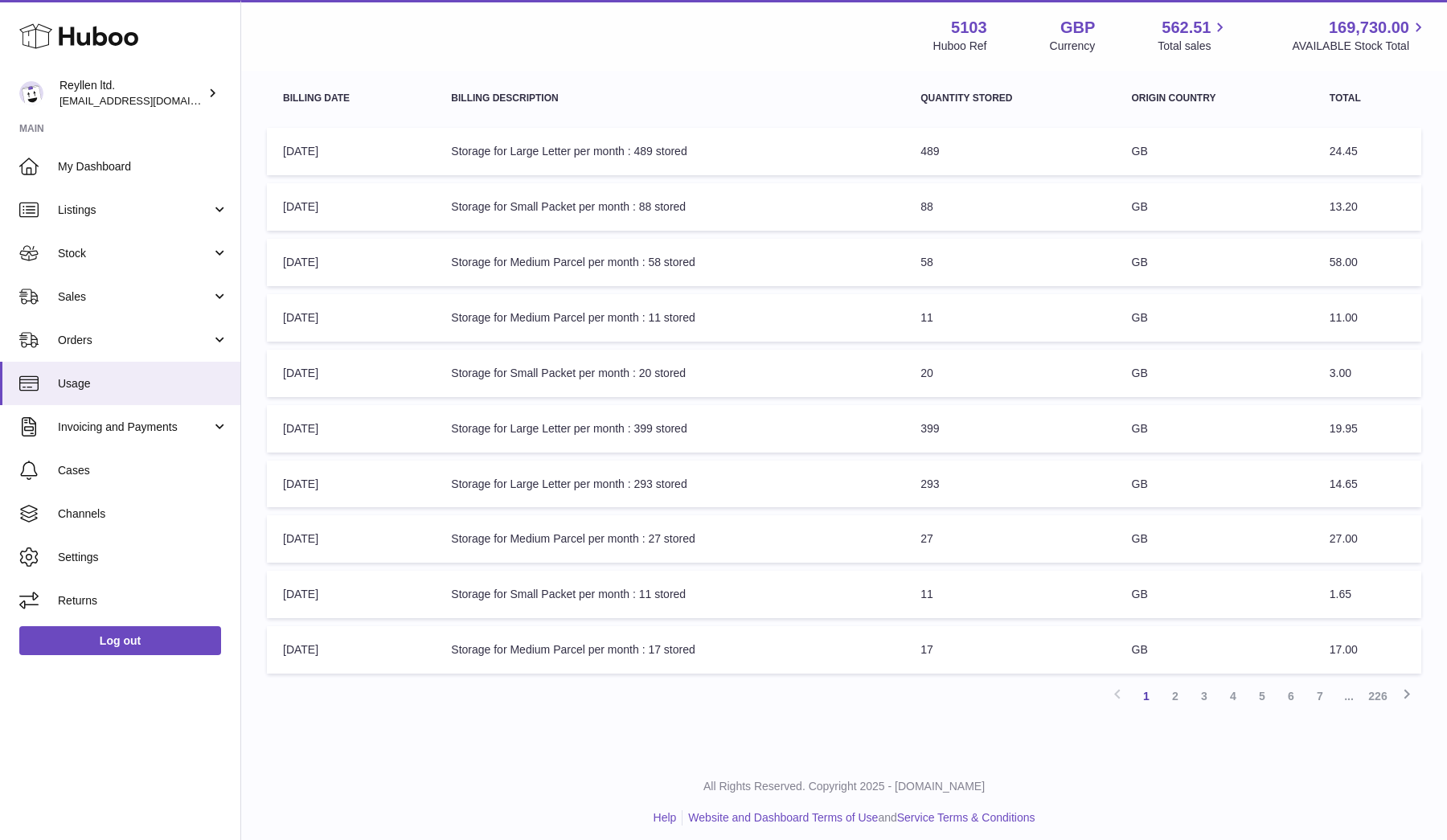
scroll to position [255, 0]
click at [1174, 687] on link "2" at bounding box center [1175, 696] width 29 height 29
click at [1208, 686] on link "3" at bounding box center [1204, 696] width 29 height 29
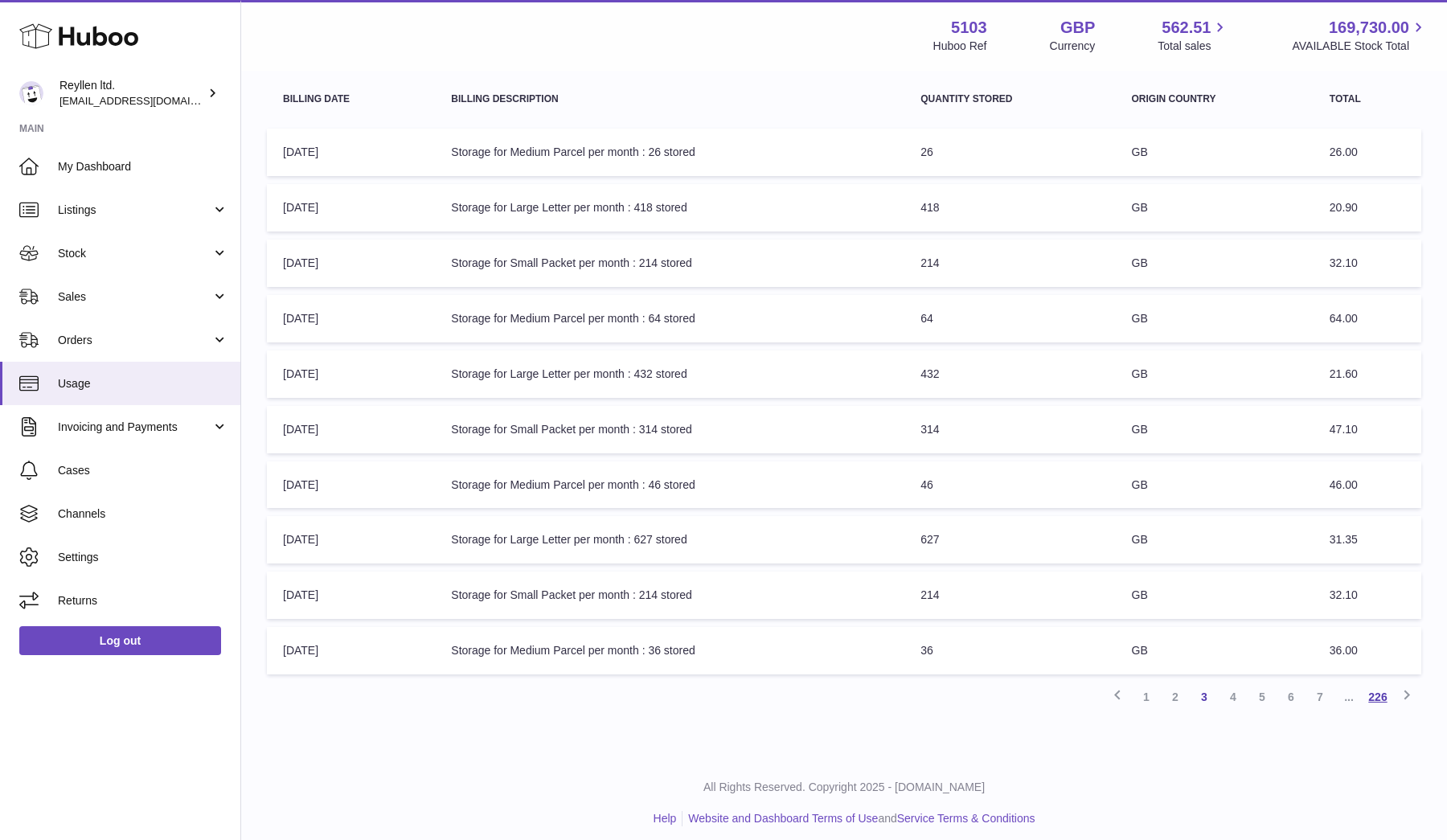
click at [1380, 689] on link "226" at bounding box center [1378, 696] width 29 height 29
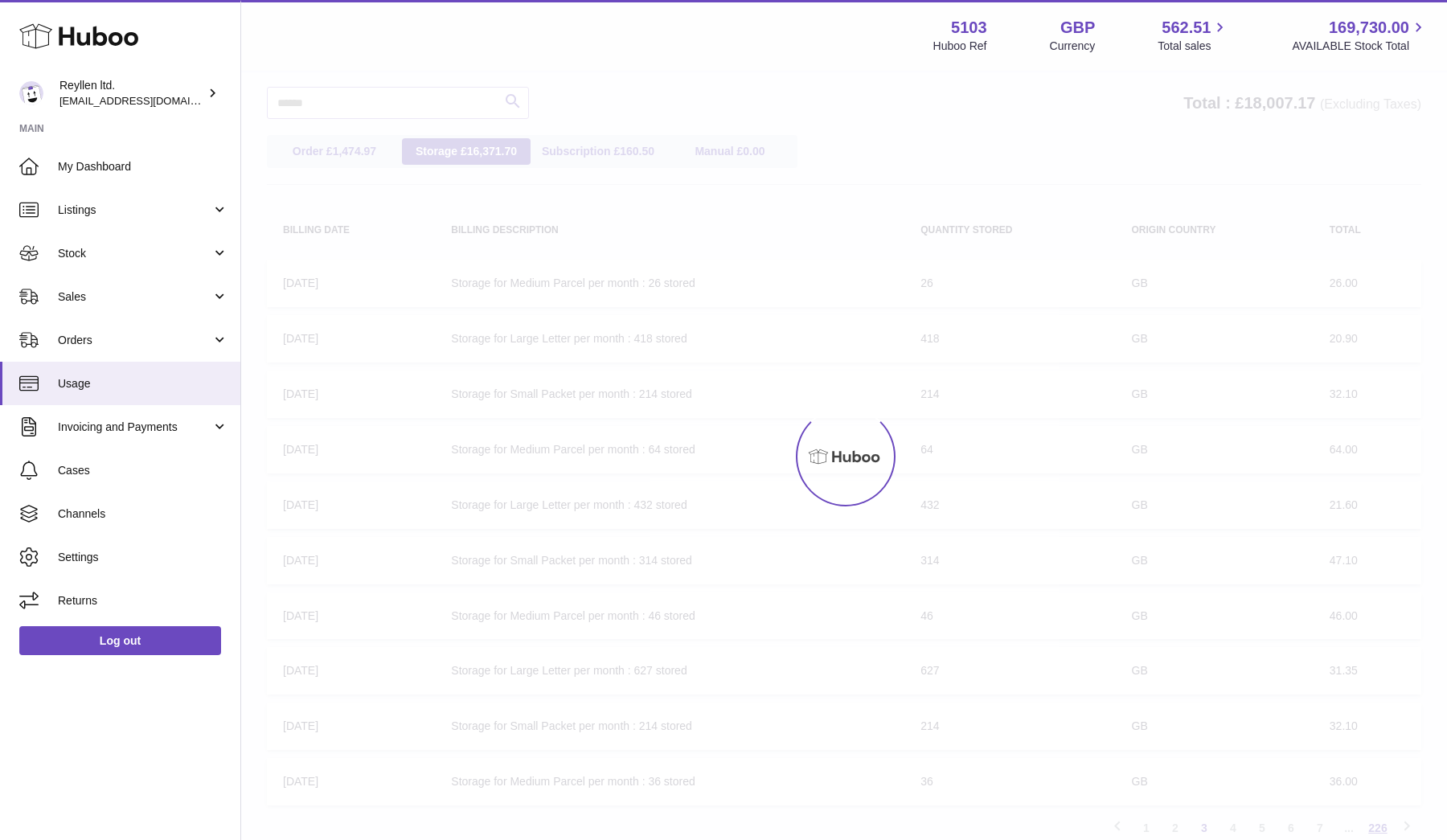
scroll to position [72, 0]
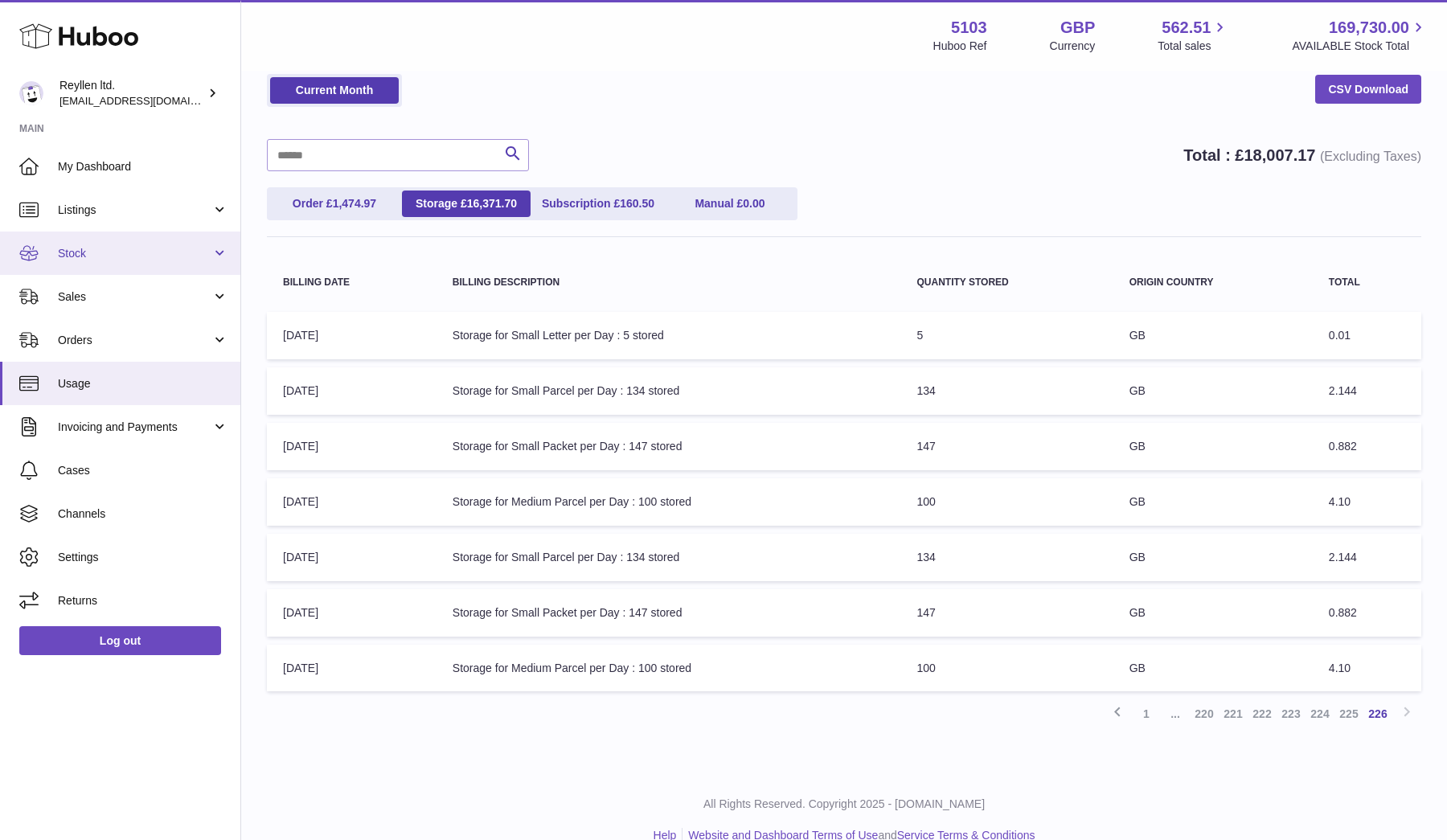
click at [221, 255] on link "Stock" at bounding box center [119, 252] width 240 height 43
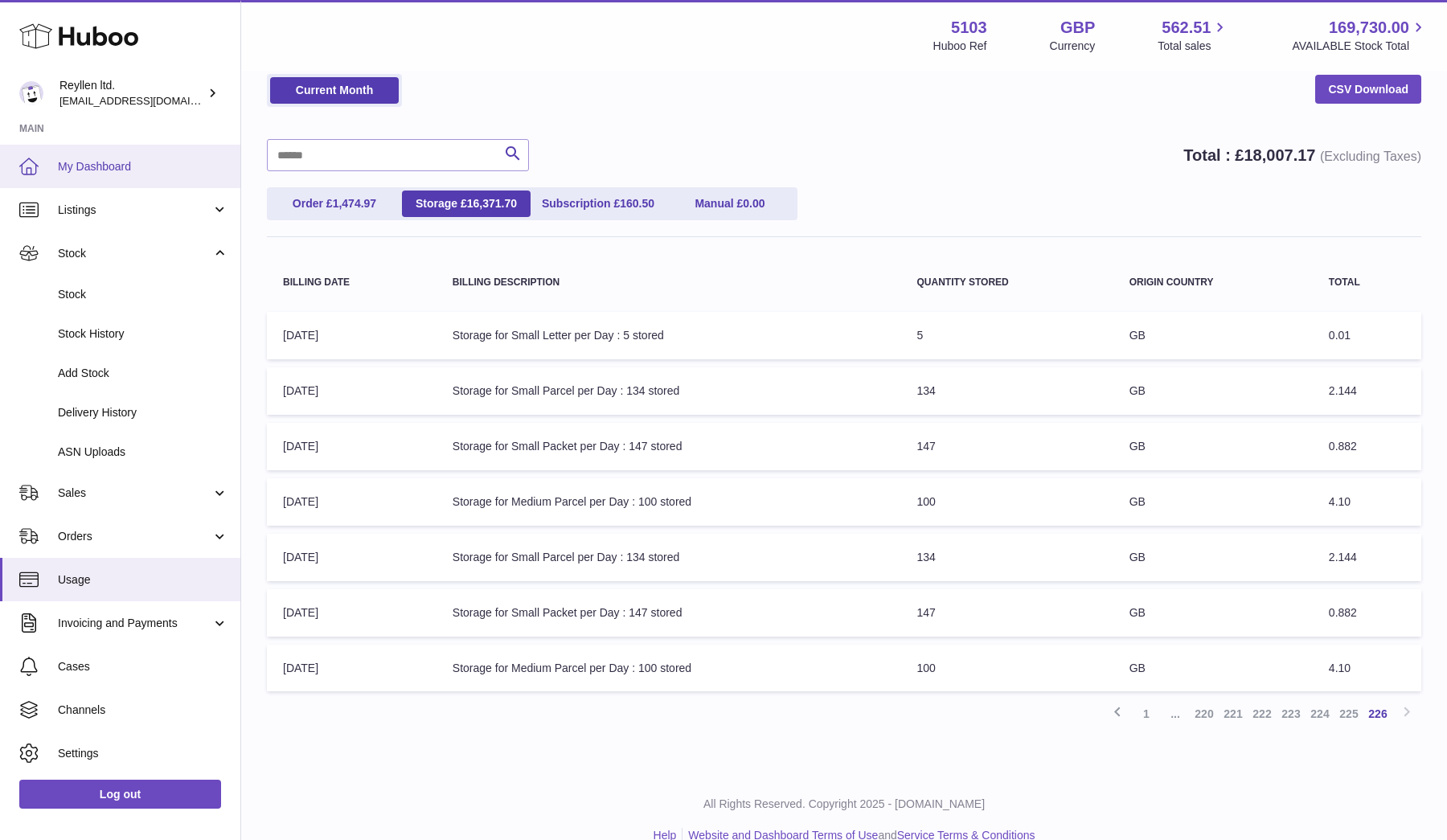
click at [93, 177] on link "My Dashboard" at bounding box center [119, 166] width 240 height 43
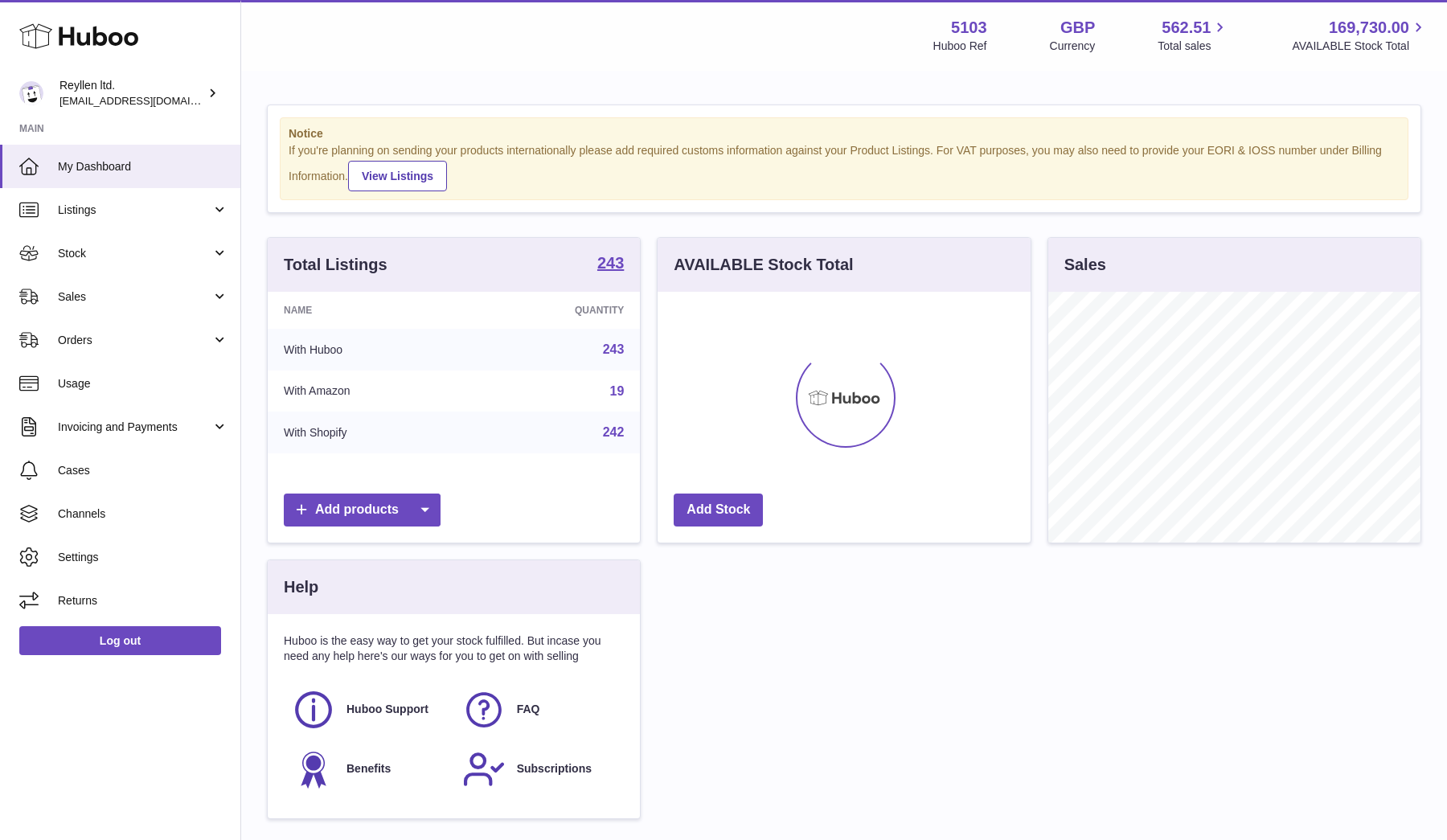
scroll to position [250, 373]
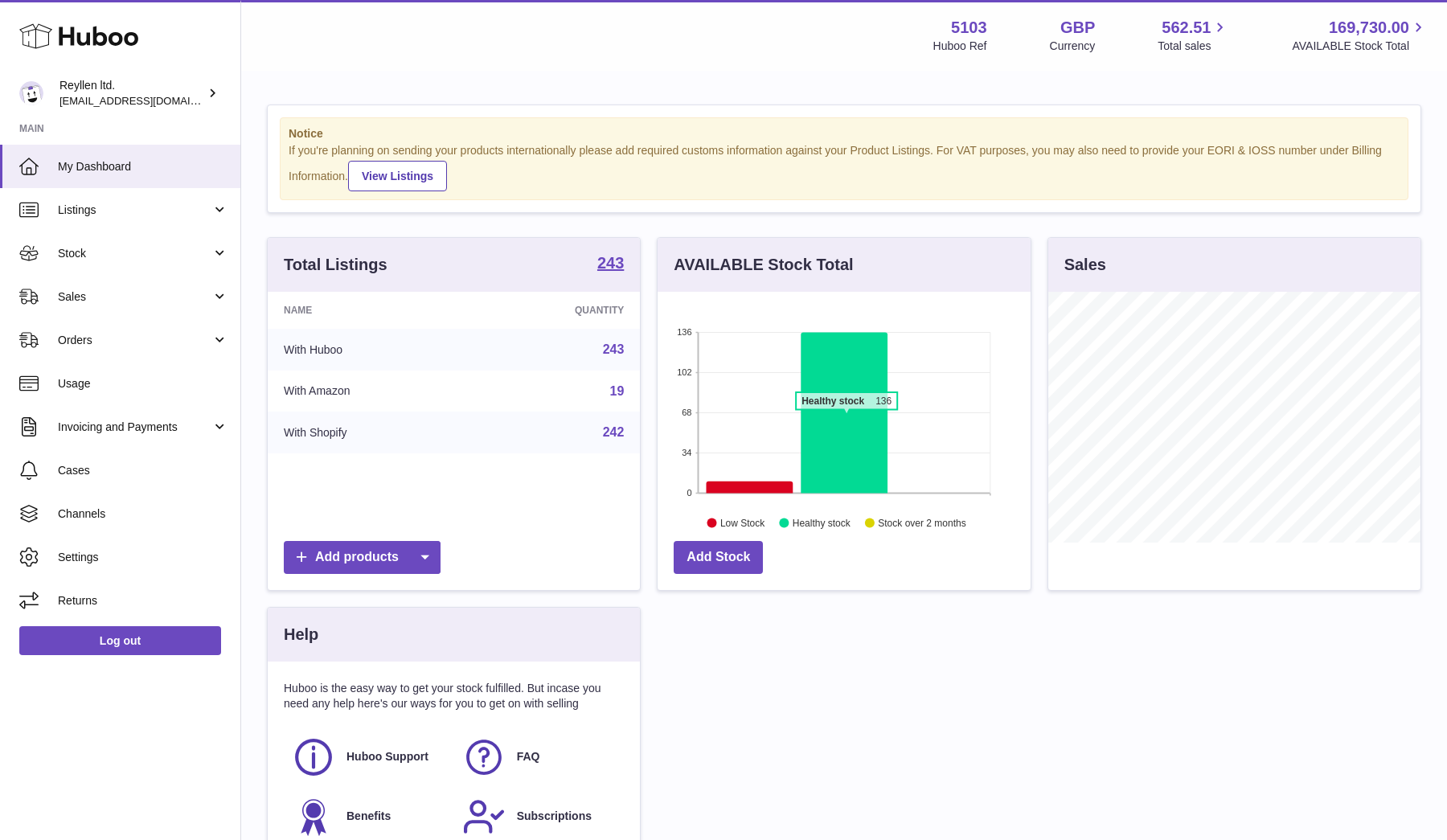
click at [847, 417] on icon at bounding box center [845, 412] width 87 height 161
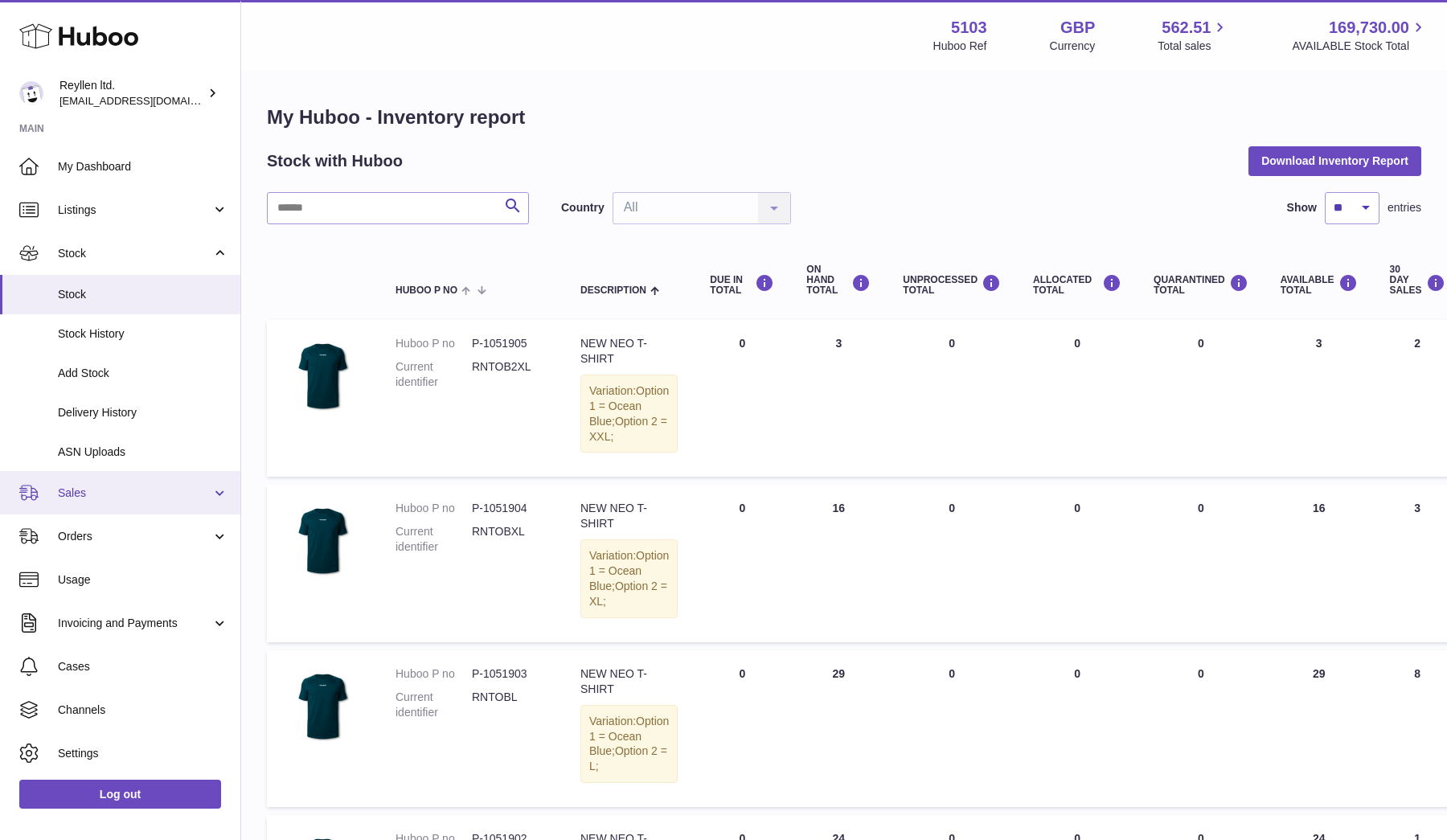
click at [122, 478] on link "Sales" at bounding box center [119, 492] width 240 height 43
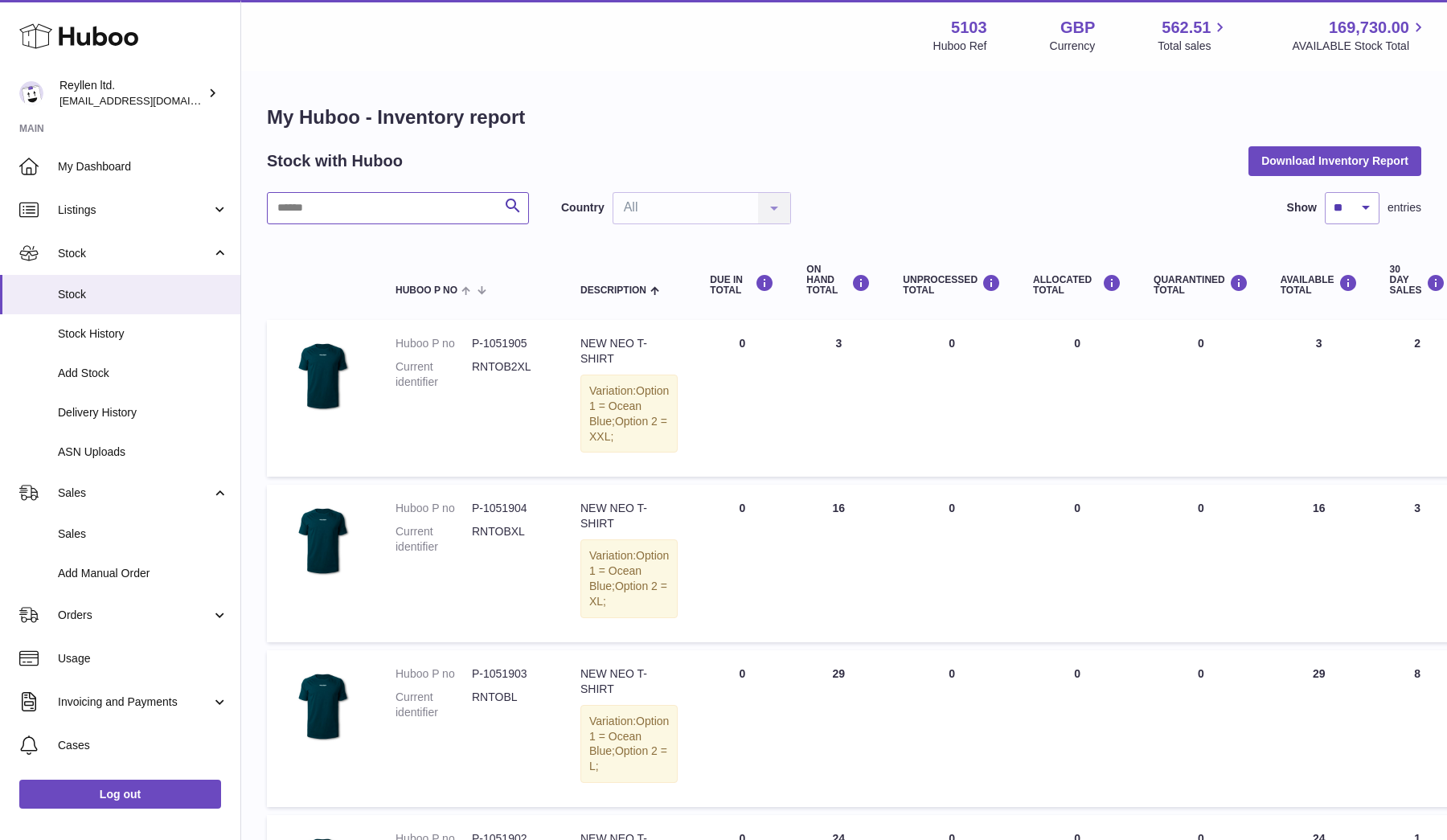
click at [330, 211] on input "text" at bounding box center [398, 207] width 262 height 32
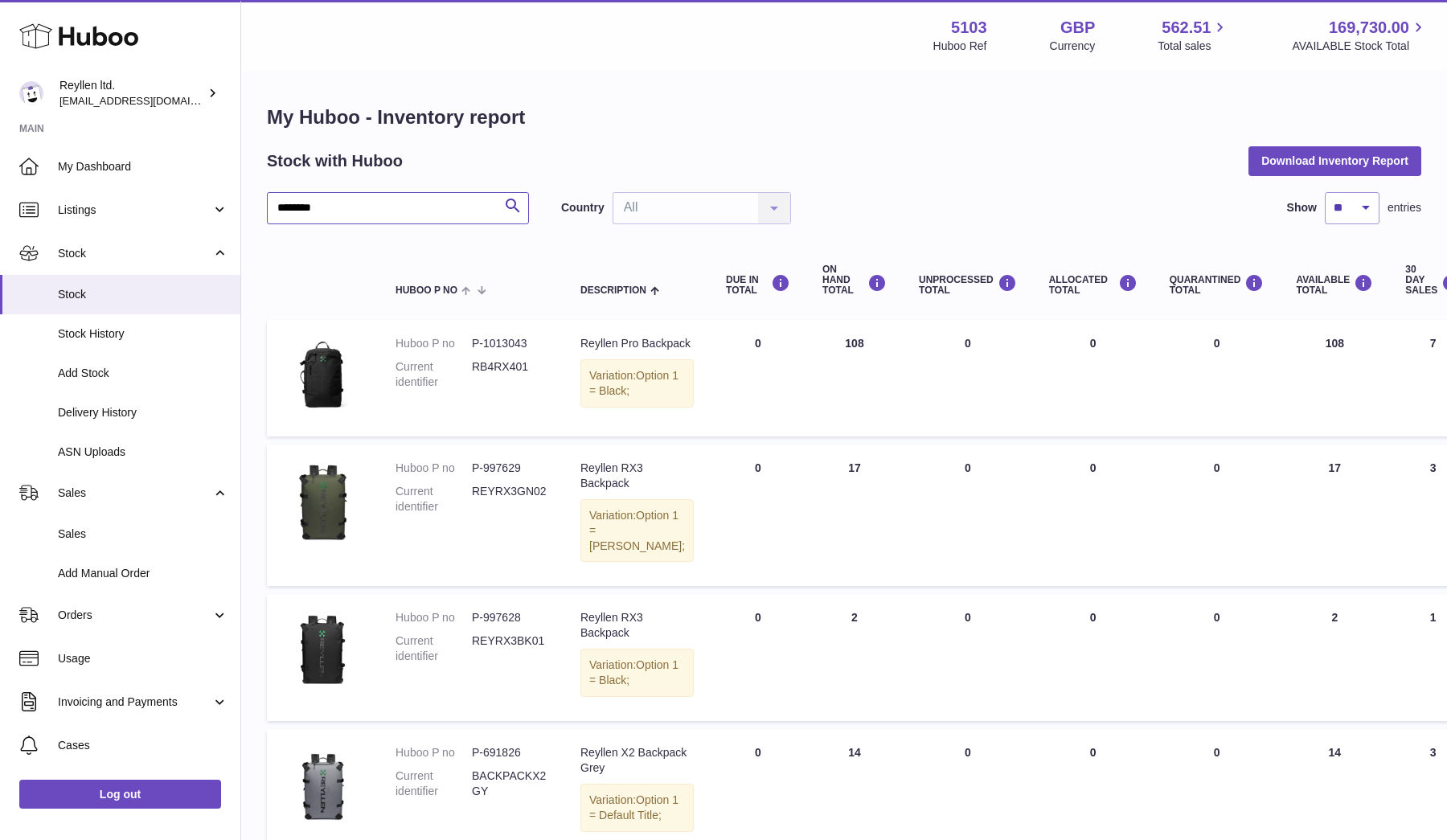
click at [334, 213] on input "********" at bounding box center [398, 207] width 262 height 32
click at [318, 207] on input "********" at bounding box center [398, 207] width 262 height 32
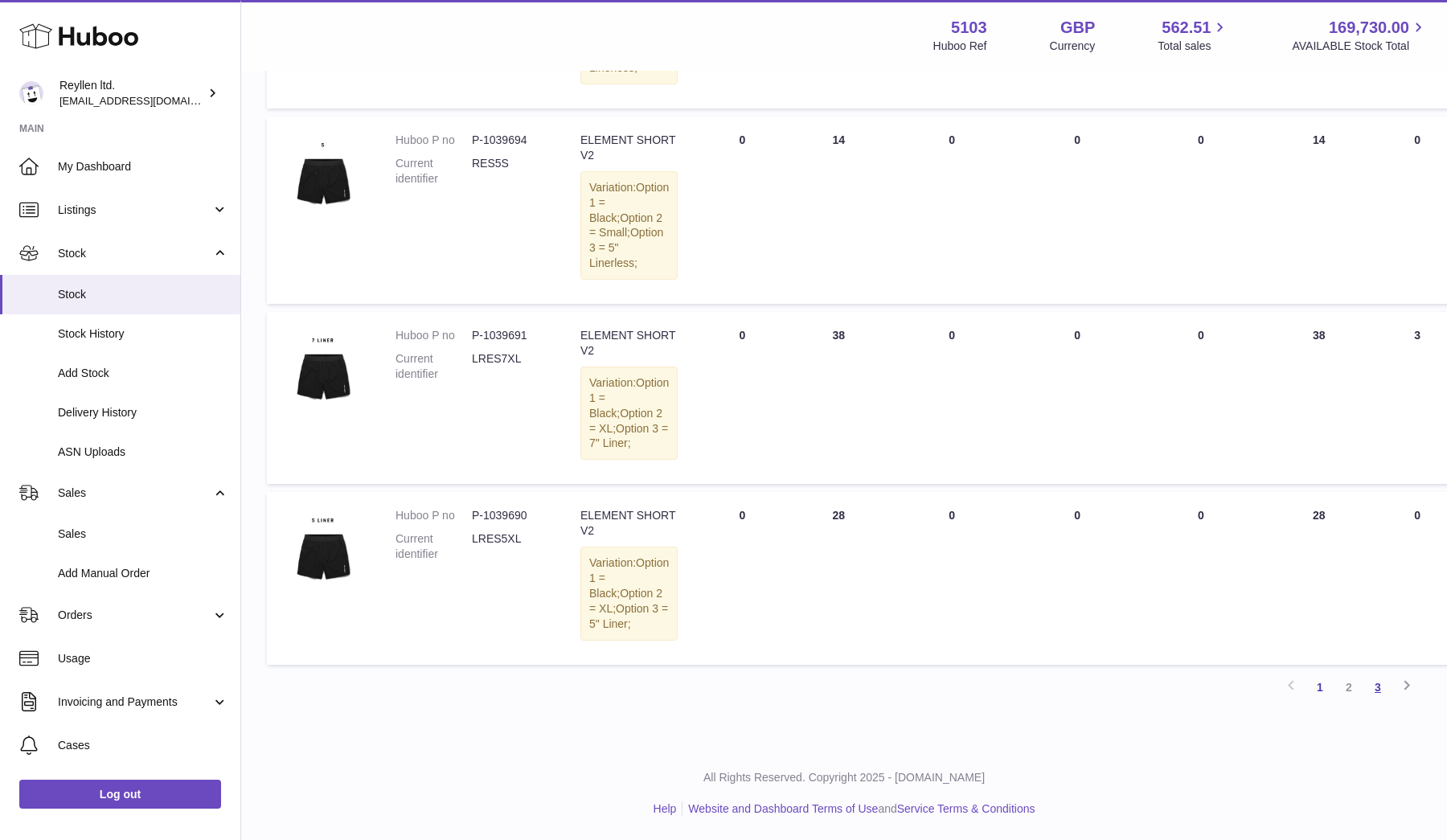
click at [1386, 700] on link "3" at bounding box center [1378, 687] width 29 height 29
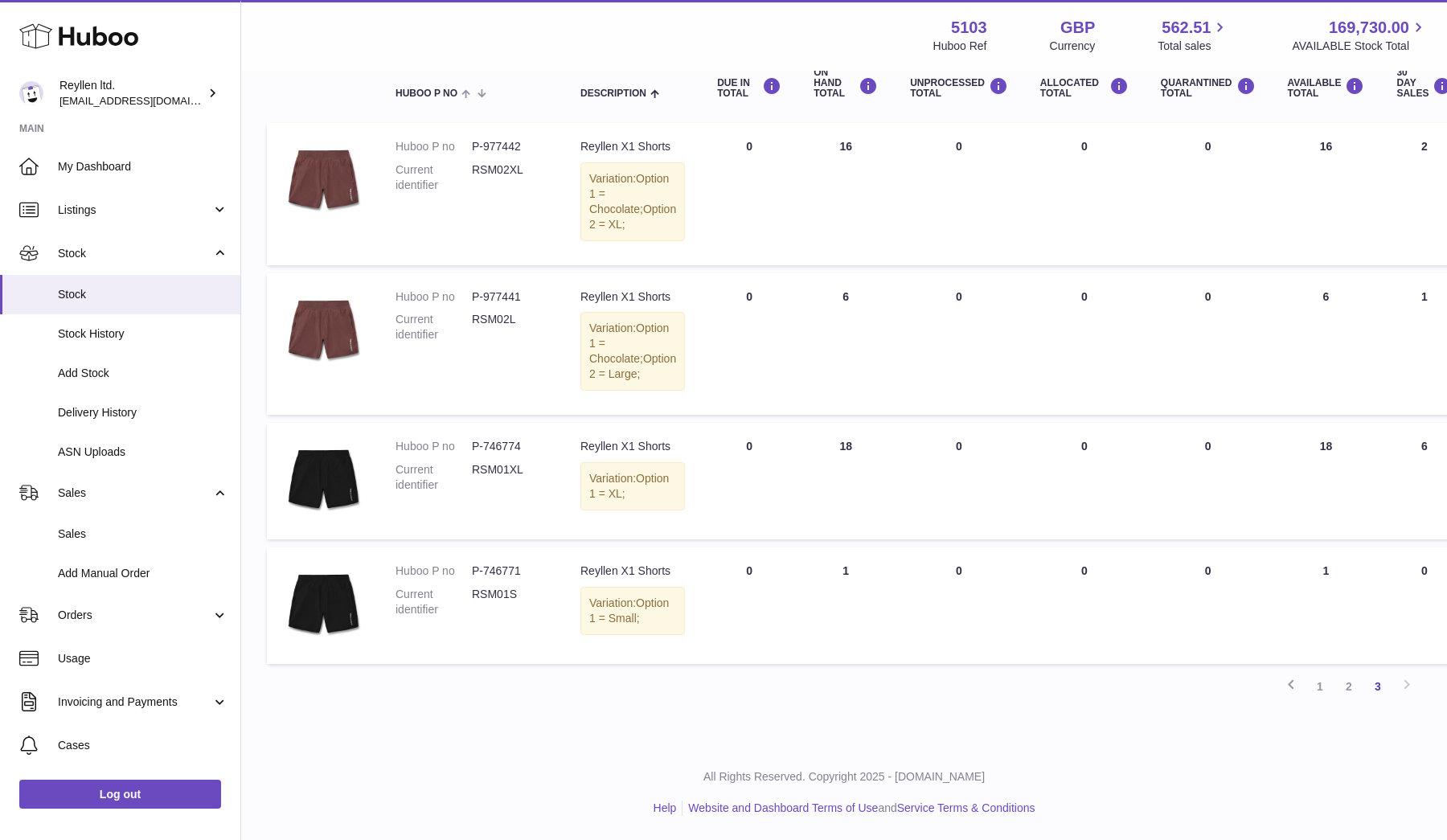
scroll to position [289, 0]
click at [1347, 696] on link "2" at bounding box center [1349, 687] width 29 height 29
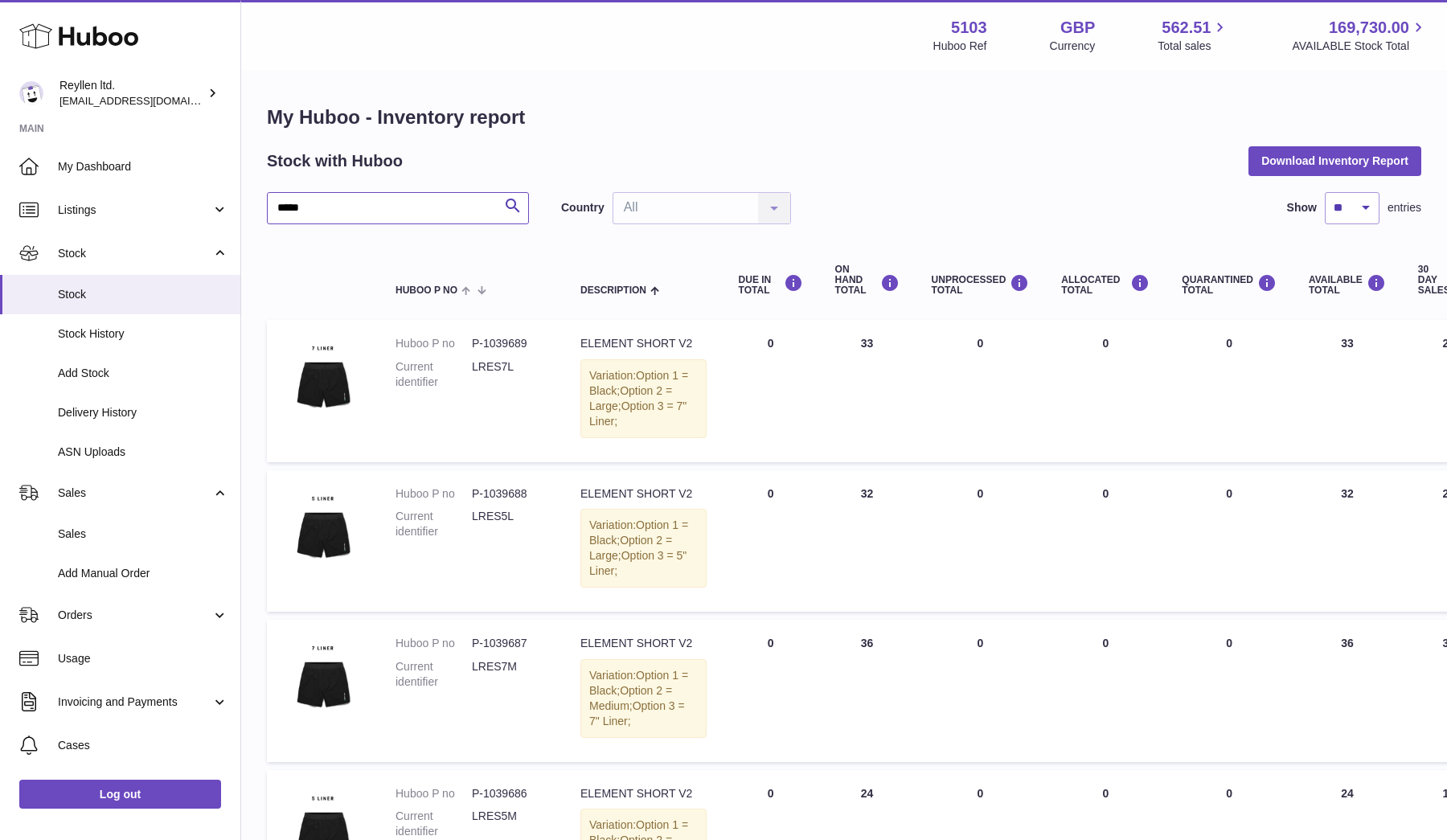
click at [304, 206] on input "*****" at bounding box center [398, 207] width 262 height 32
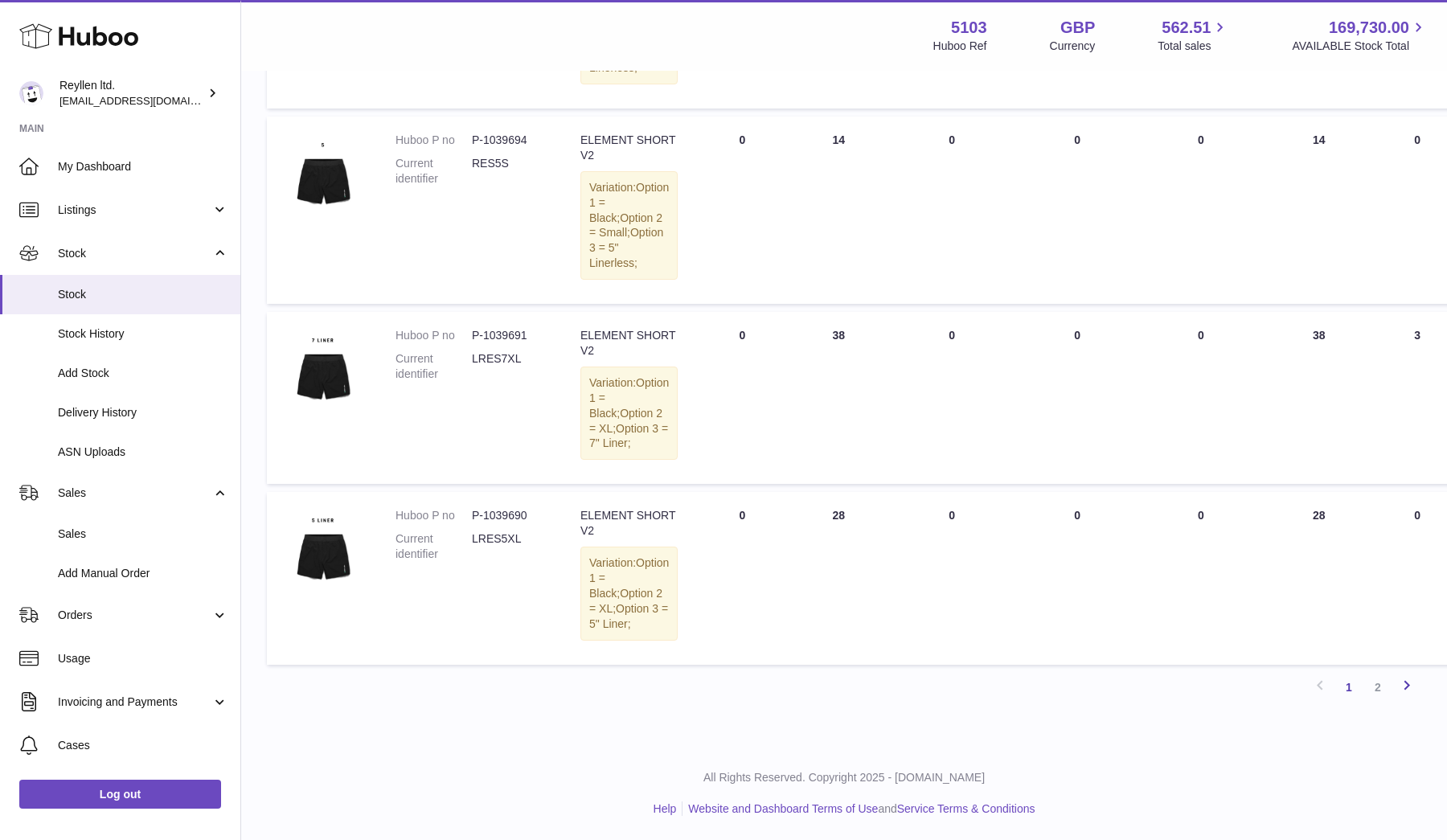
type input "*******"
click at [1394, 692] on link "Next" at bounding box center [1407, 687] width 29 height 29
click at [86, 208] on span "Listings" at bounding box center [134, 210] width 153 height 15
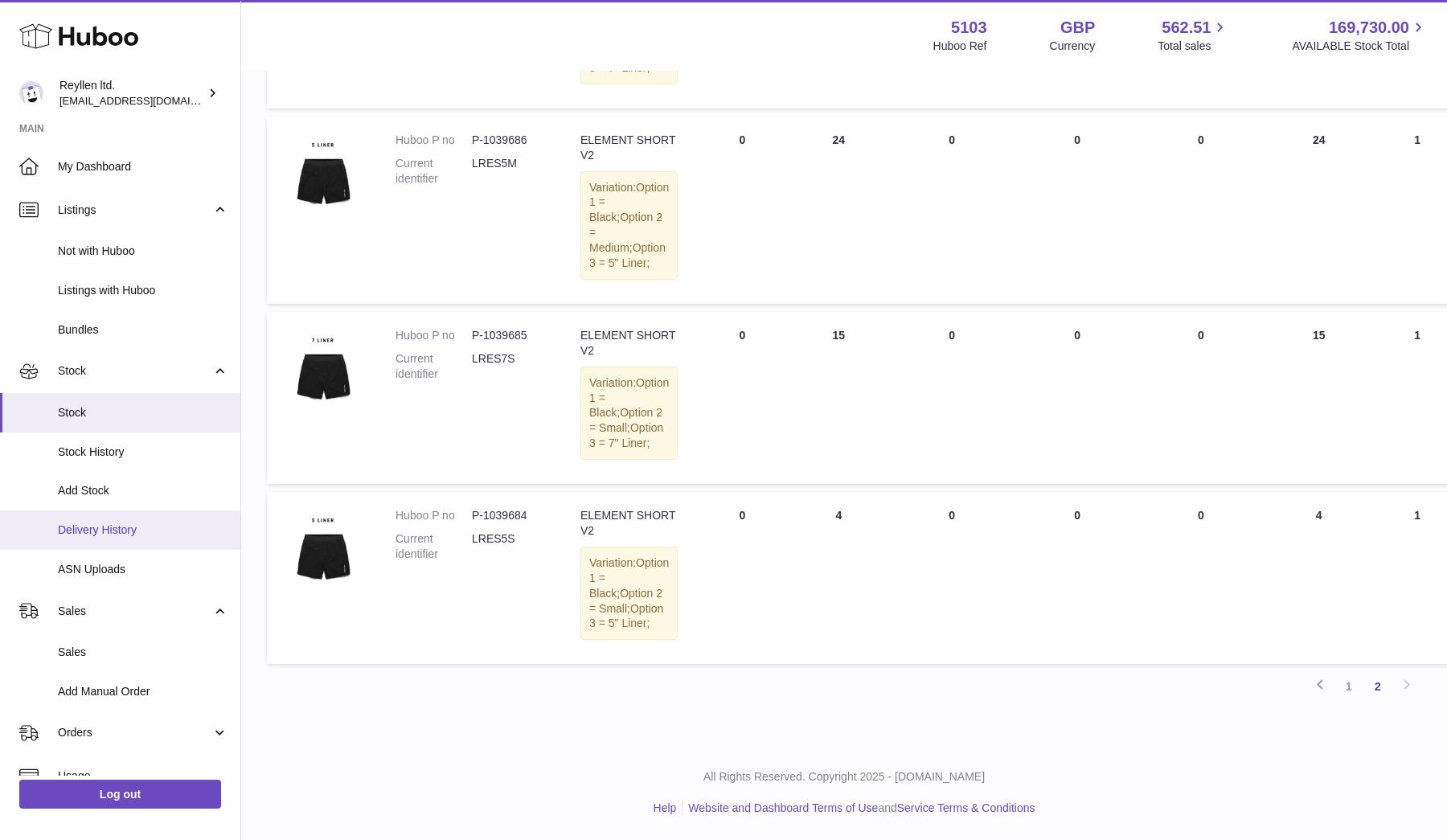
click at [86, 515] on link "Delivery History" at bounding box center [119, 530] width 240 height 39
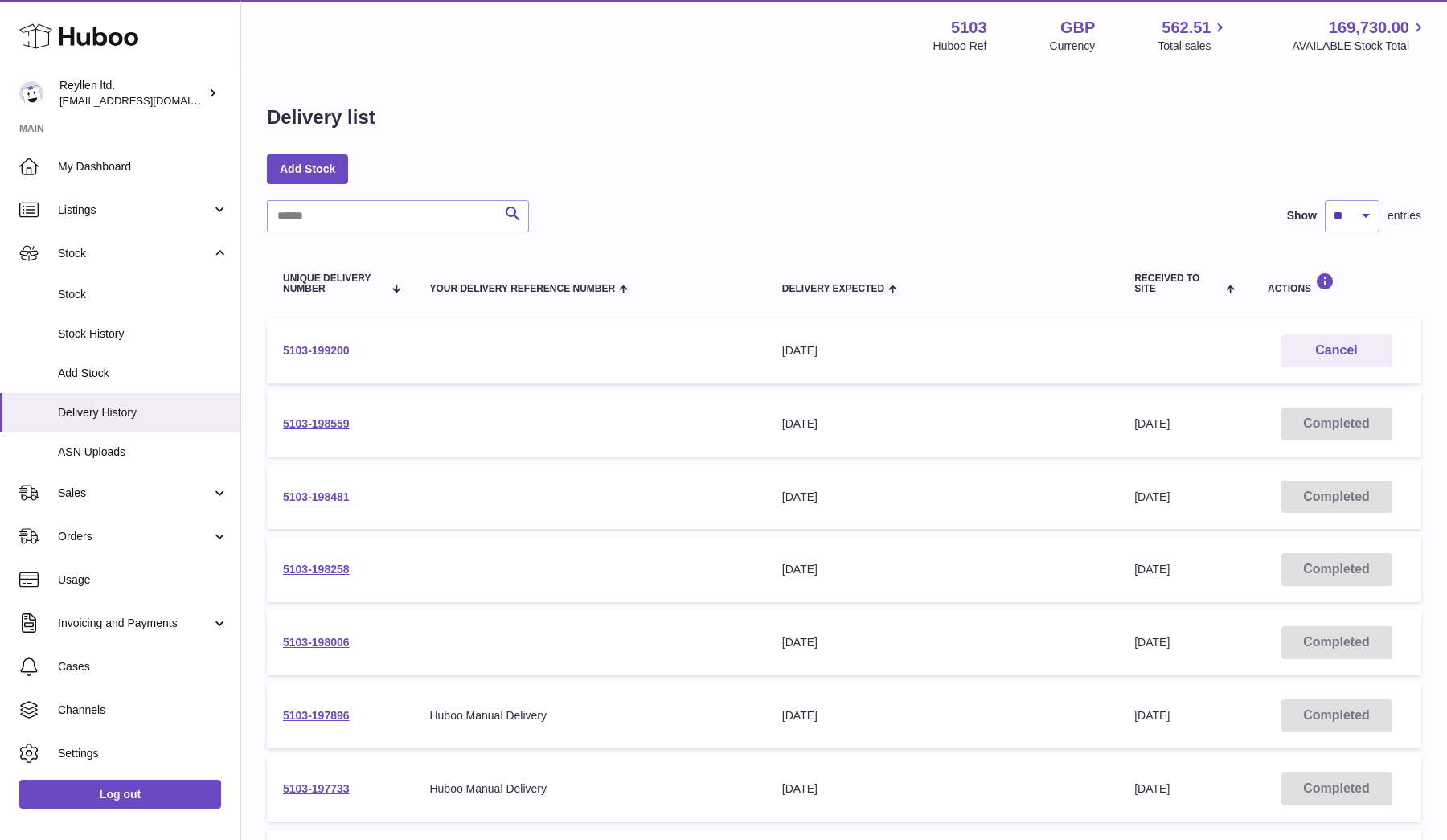
click at [315, 349] on link "5103-199200" at bounding box center [316, 350] width 66 height 13
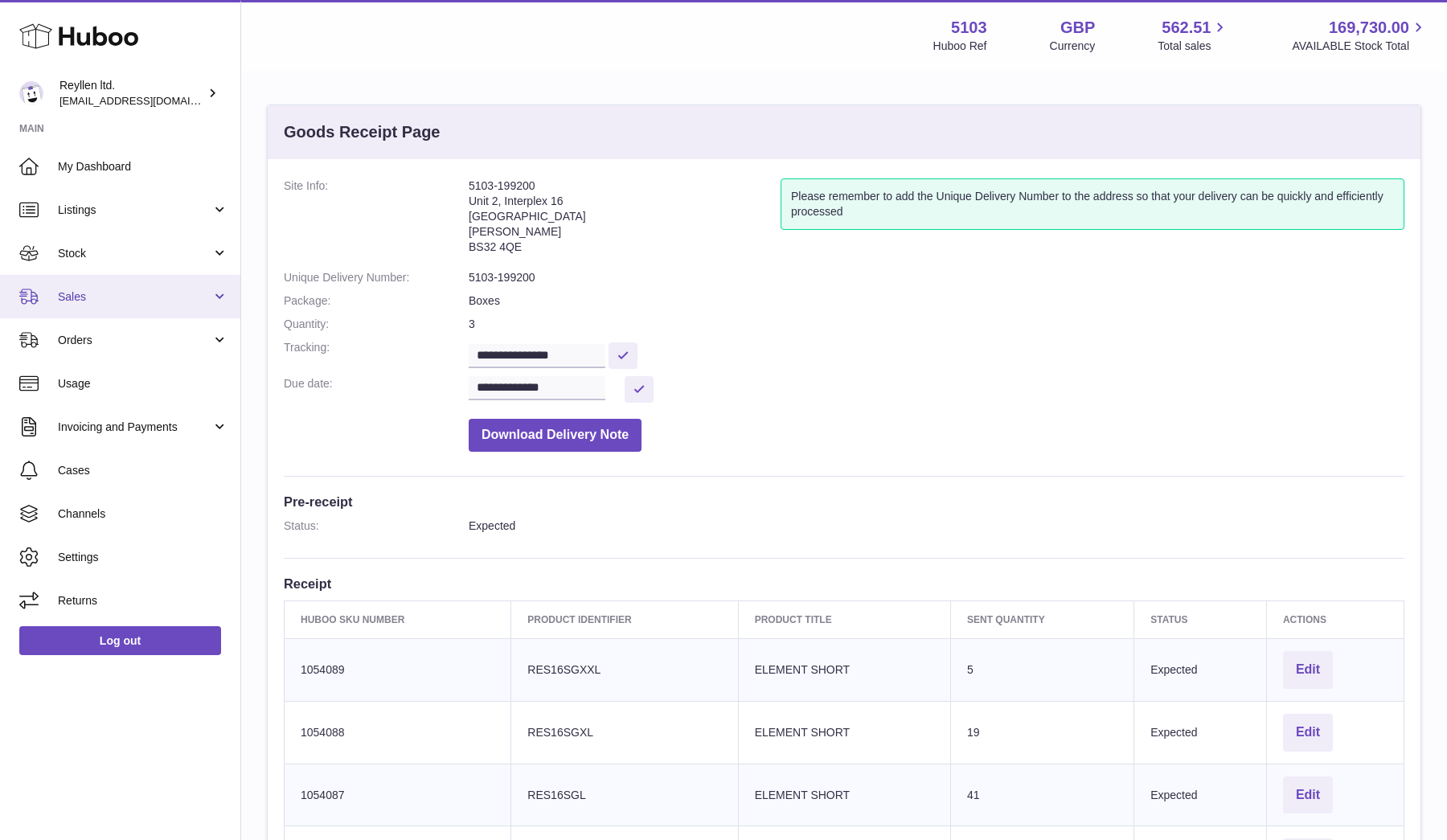
click at [87, 294] on span "Sales" at bounding box center [134, 297] width 153 height 15
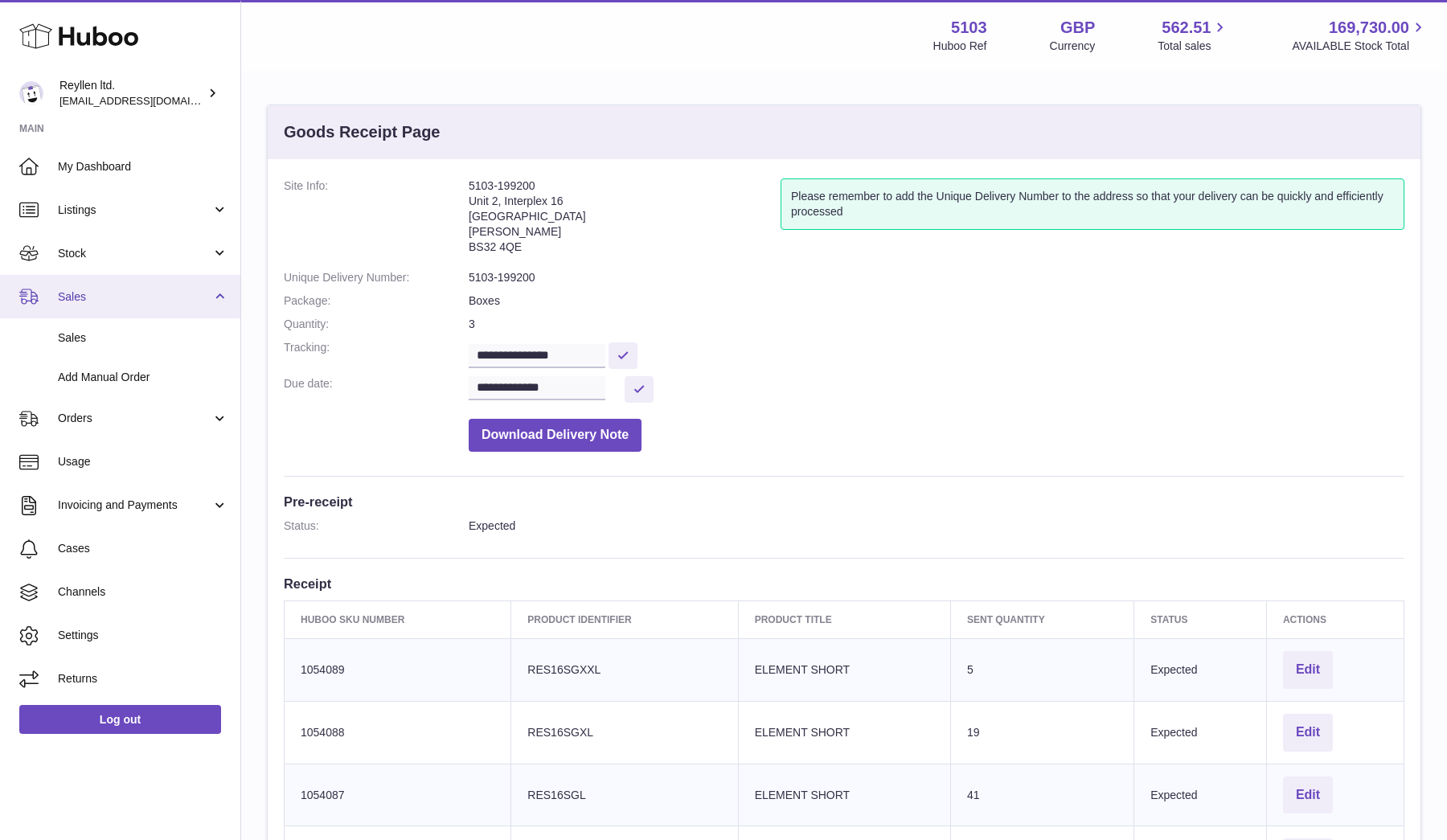
click at [111, 299] on span "Sales" at bounding box center [134, 297] width 153 height 15
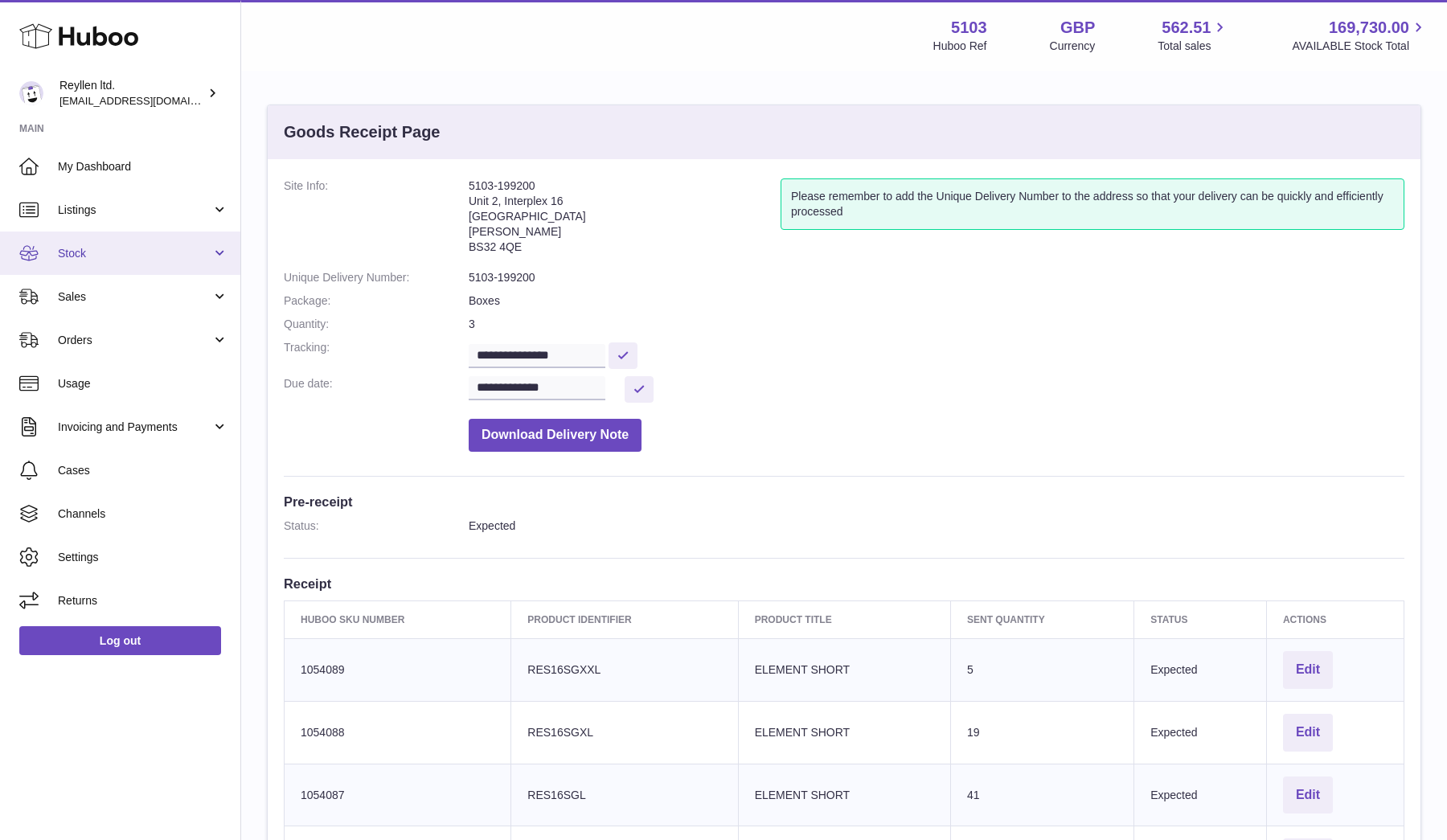
click at [184, 255] on span "Stock" at bounding box center [134, 253] width 153 height 15
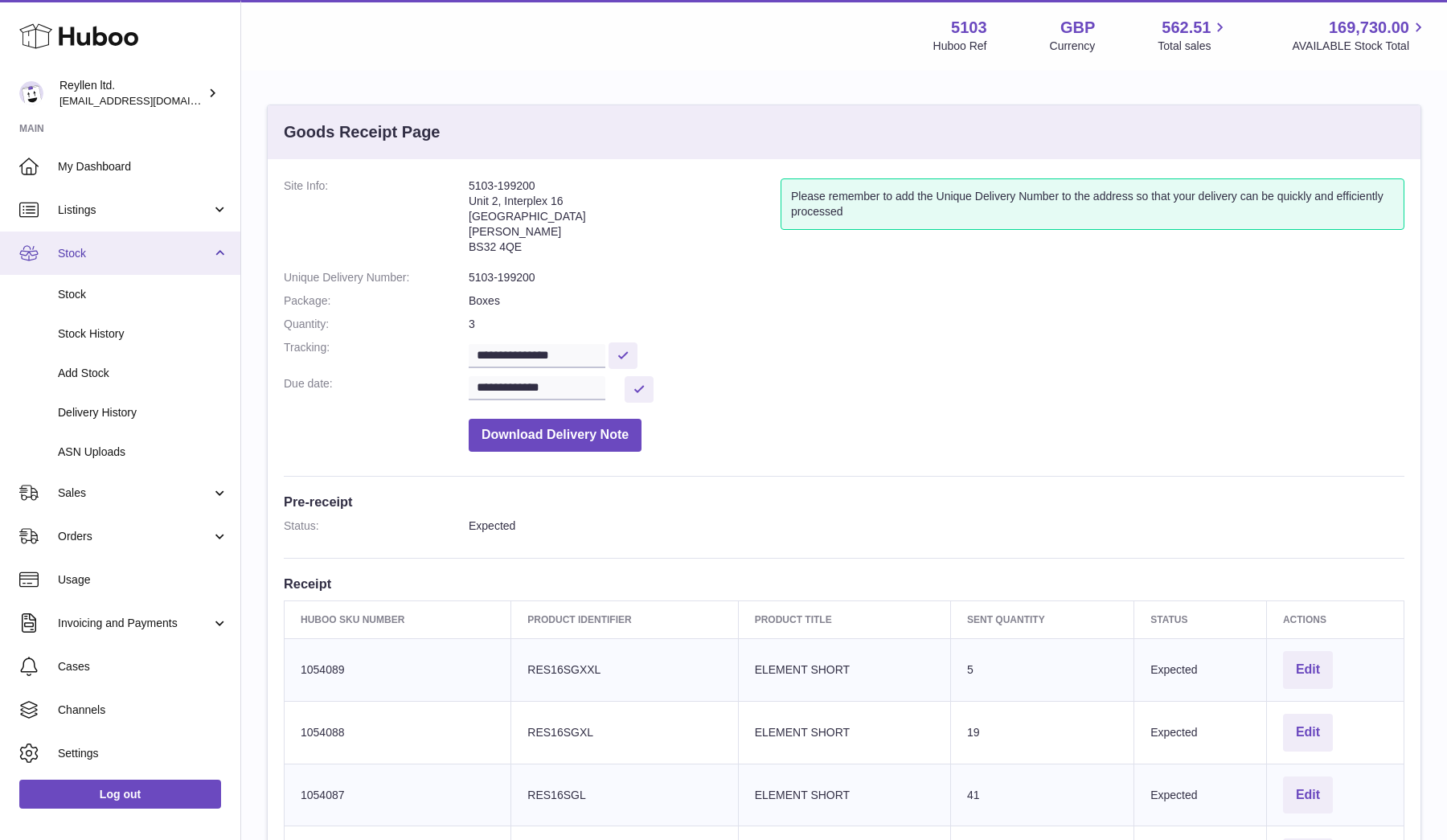
click at [195, 255] on span "Stock" at bounding box center [134, 253] width 153 height 15
